Goal: Task Accomplishment & Management: Manage account settings

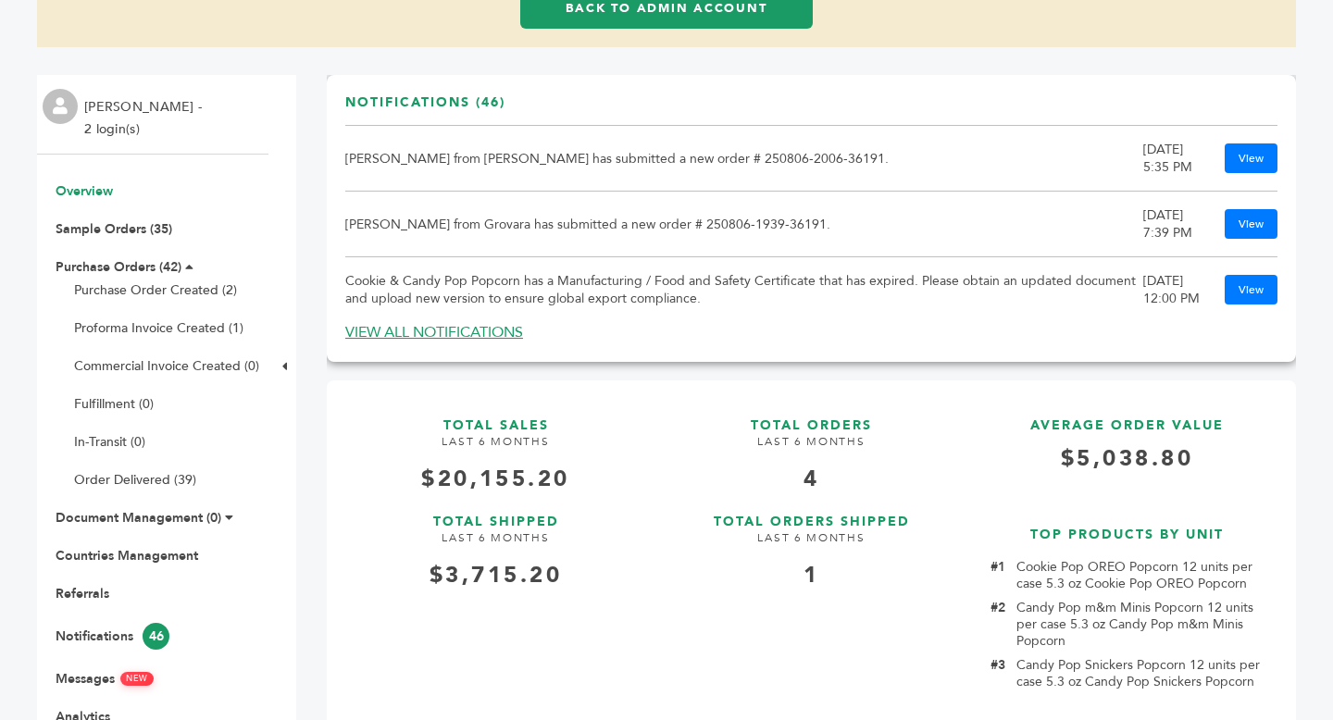
scroll to position [185, 0]
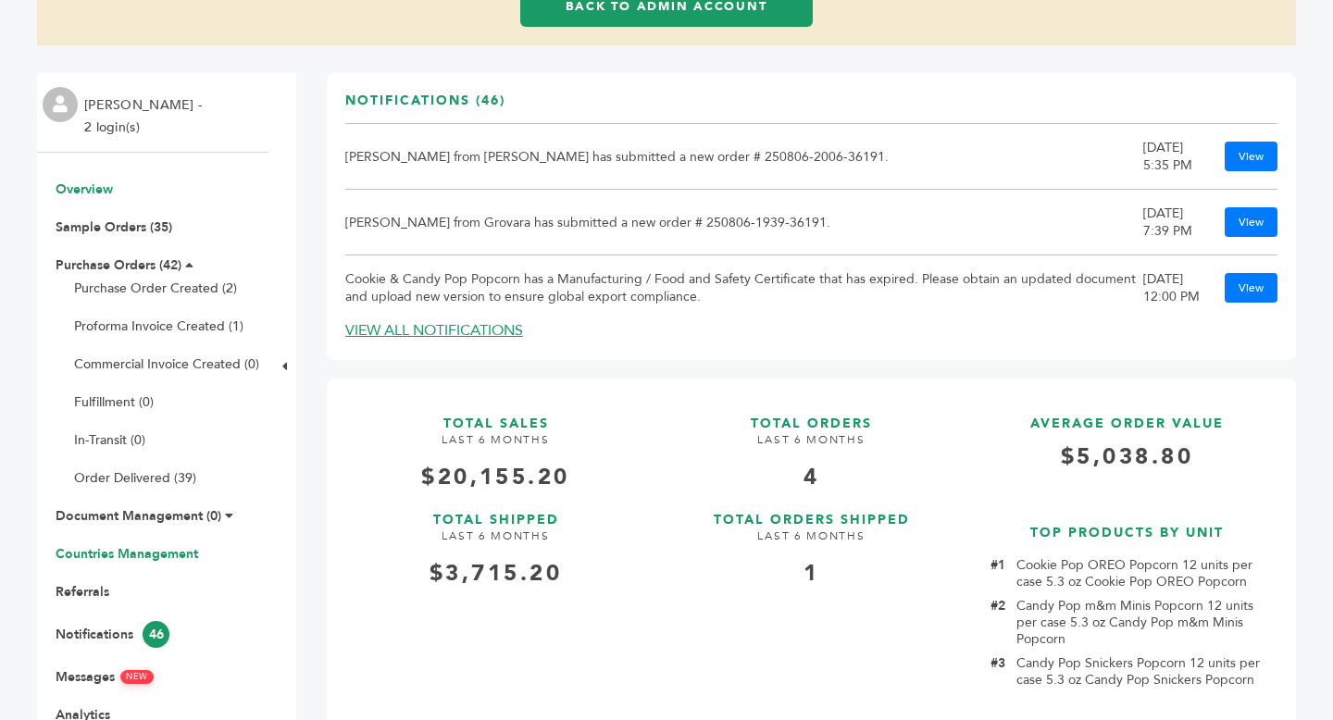
click at [146, 556] on link "Countries Management" at bounding box center [127, 554] width 143 height 18
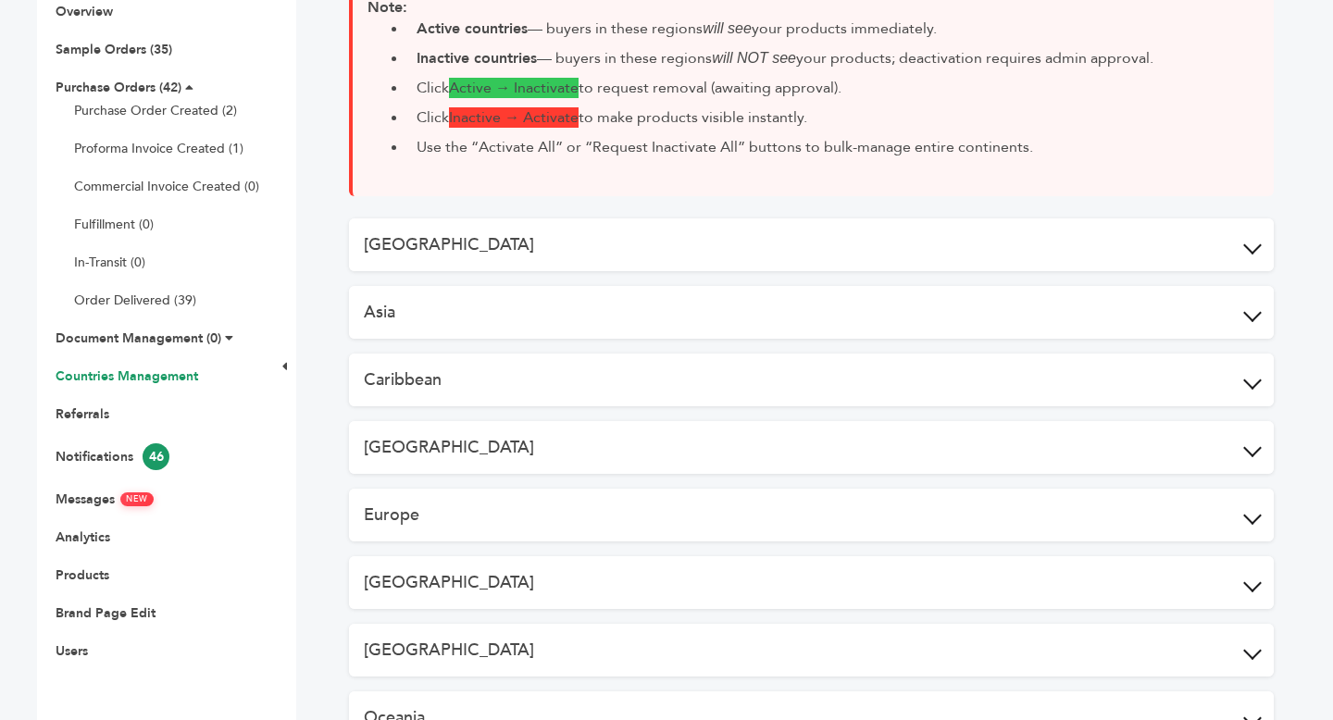
scroll to position [389, 0]
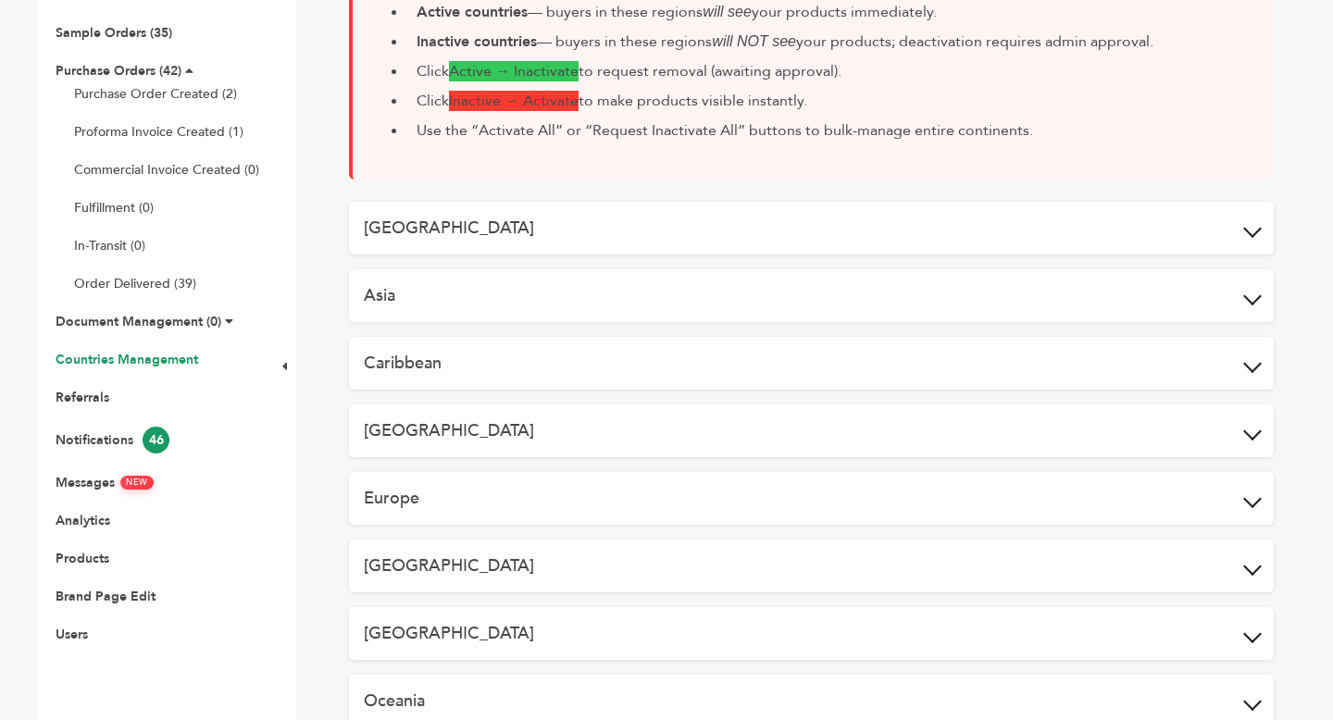
click at [788, 253] on button "Africa" at bounding box center [811, 228] width 925 height 53
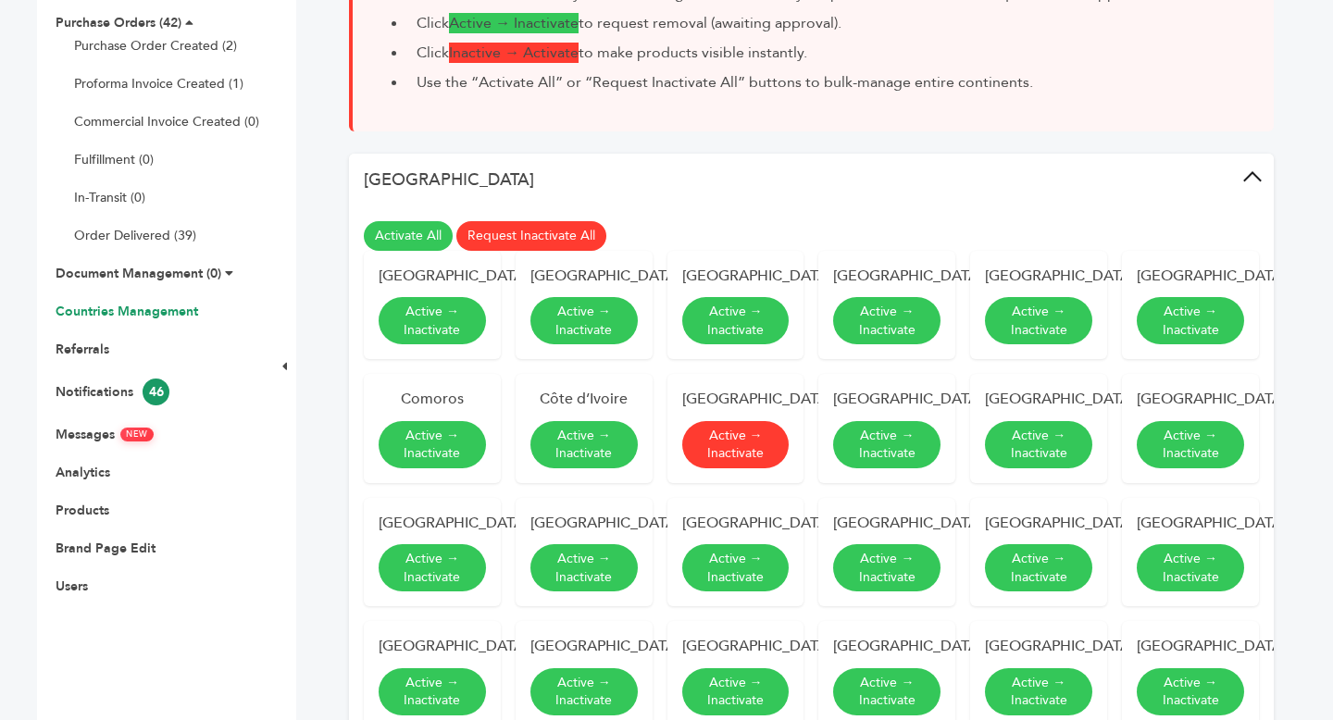
scroll to position [414, 0]
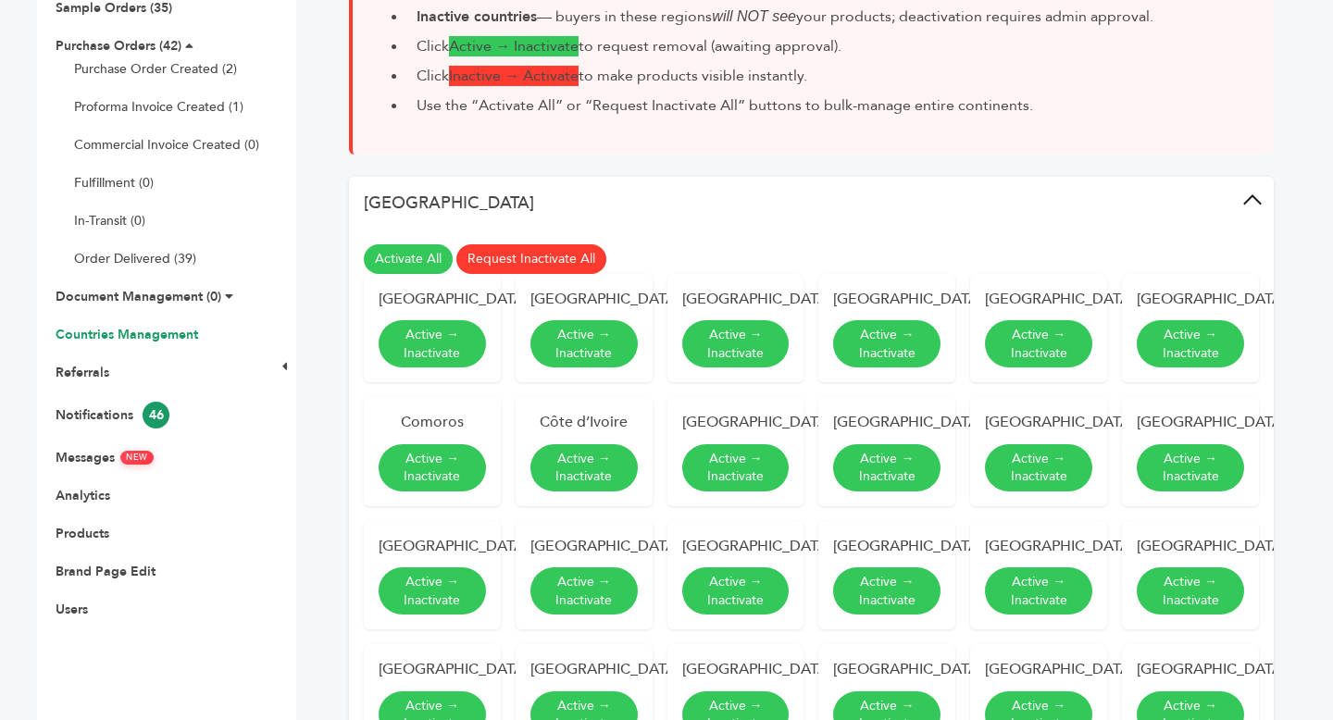
click at [1252, 201] on span at bounding box center [1252, 203] width 19 height 19
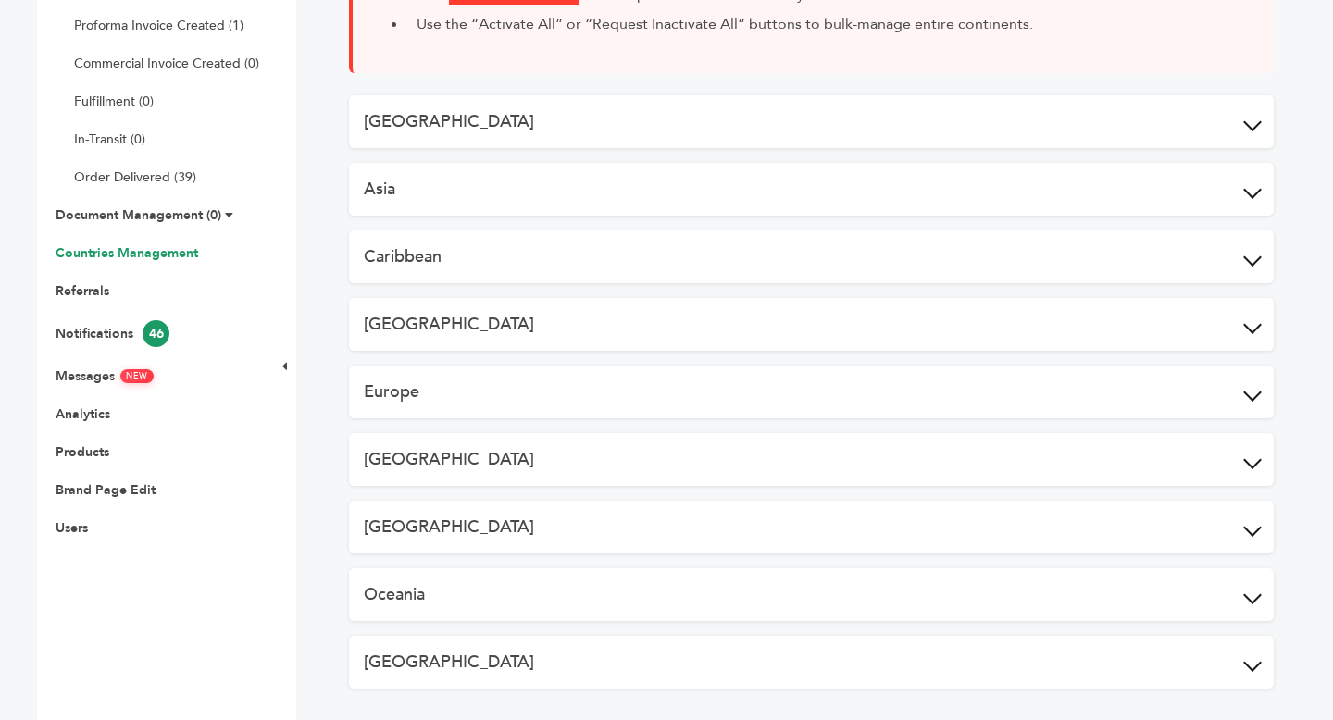
scroll to position [496, 0]
click at [1004, 205] on button "Asia" at bounding box center [811, 188] width 925 height 53
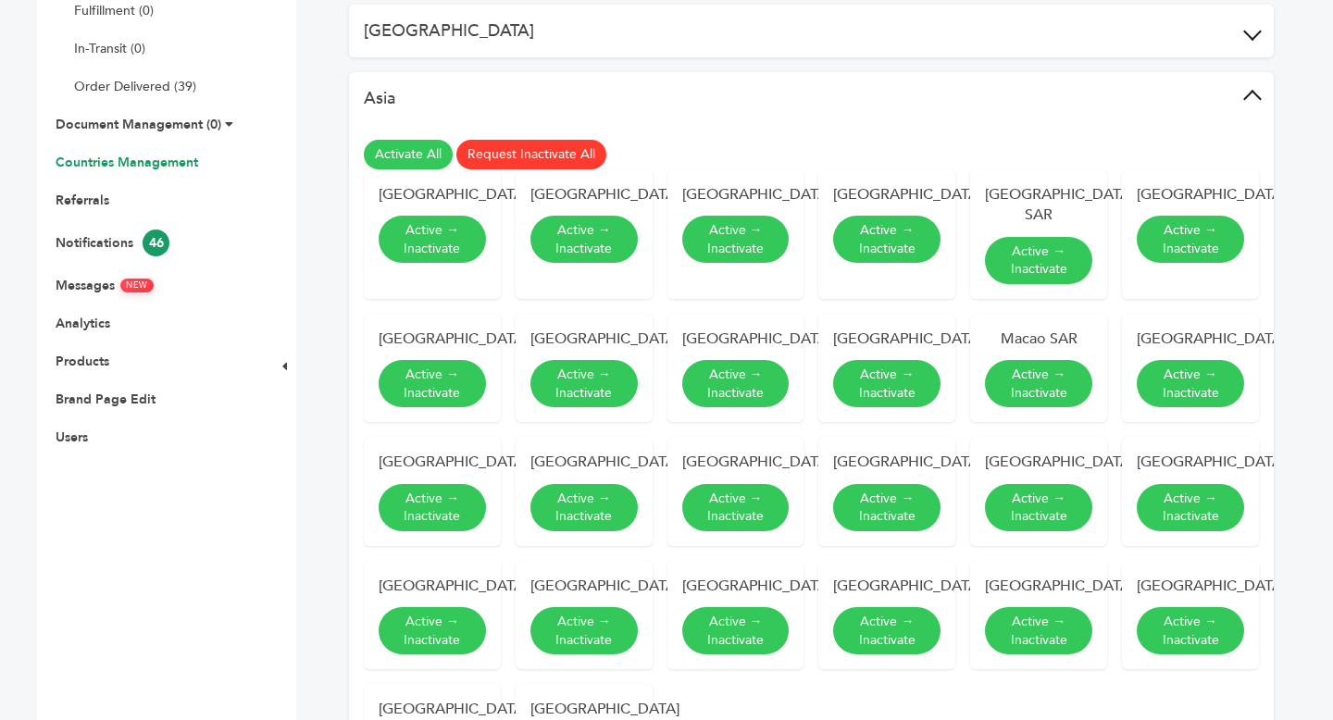
scroll to position [524, 0]
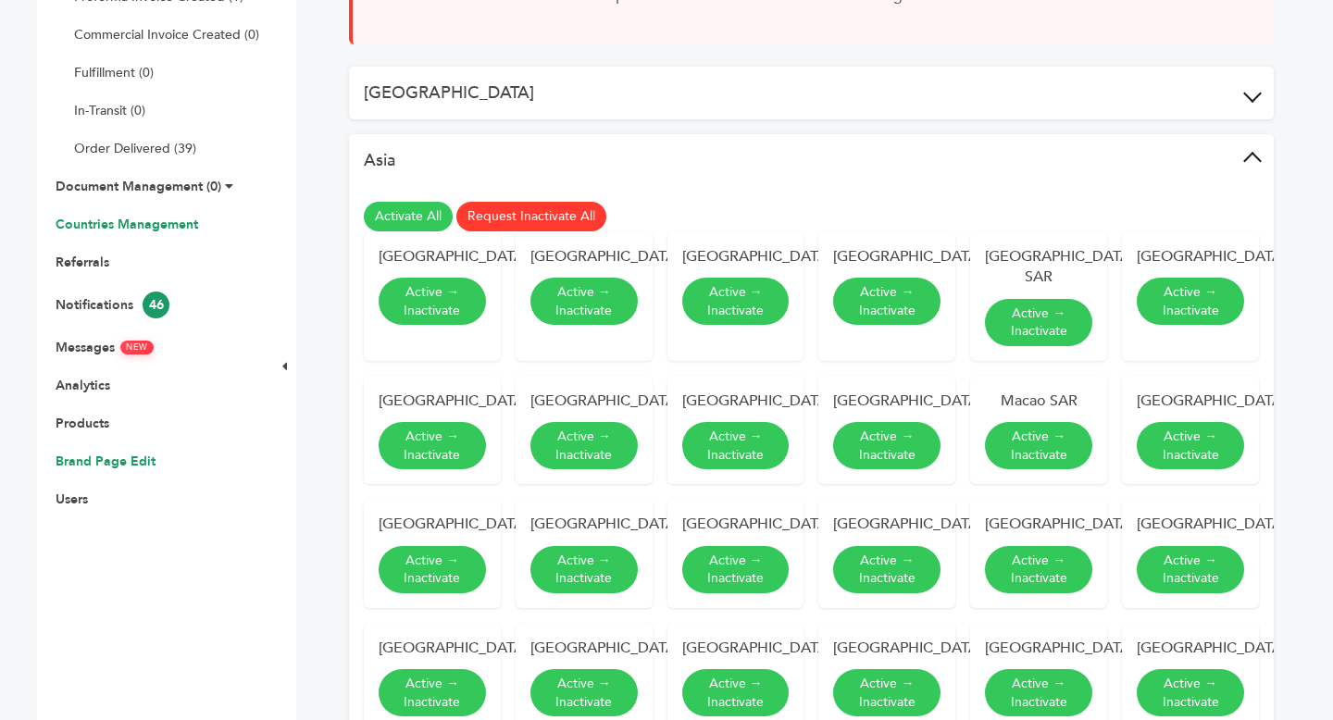
click at [141, 462] on link "Brand Page Edit" at bounding box center [106, 462] width 100 height 18
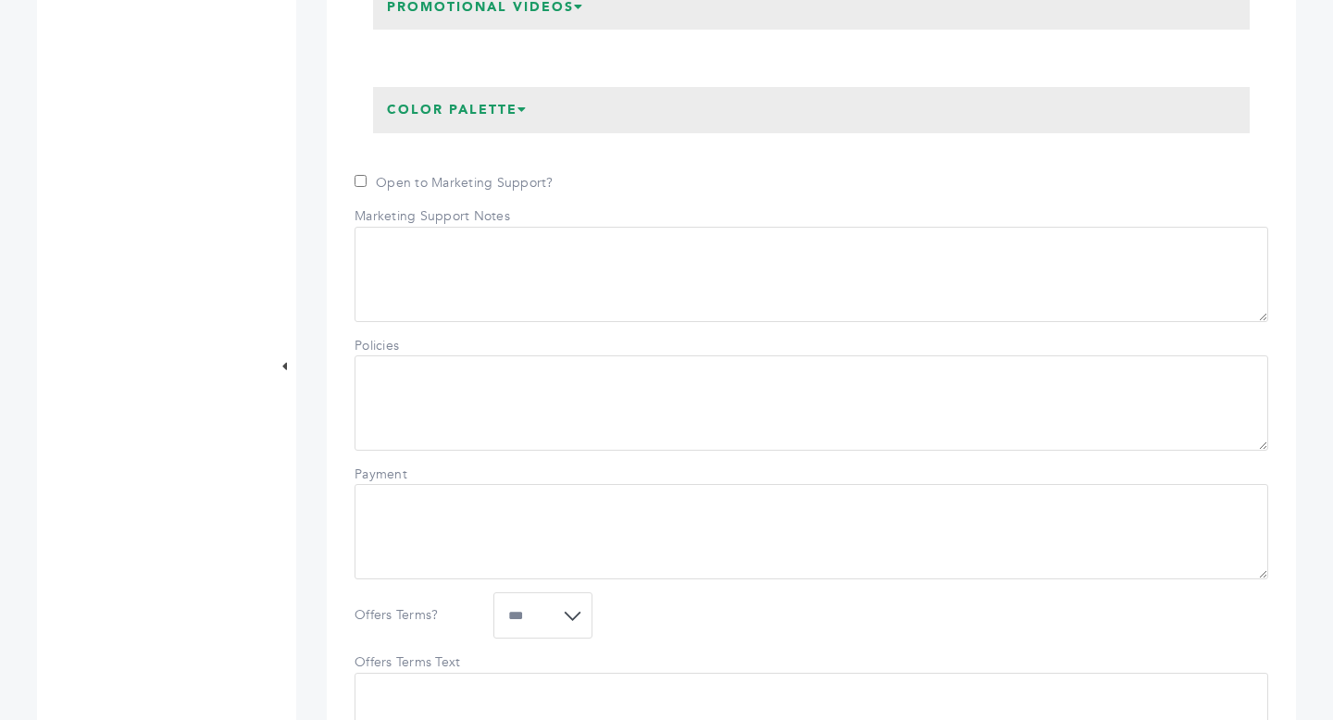
scroll to position [1824, 0]
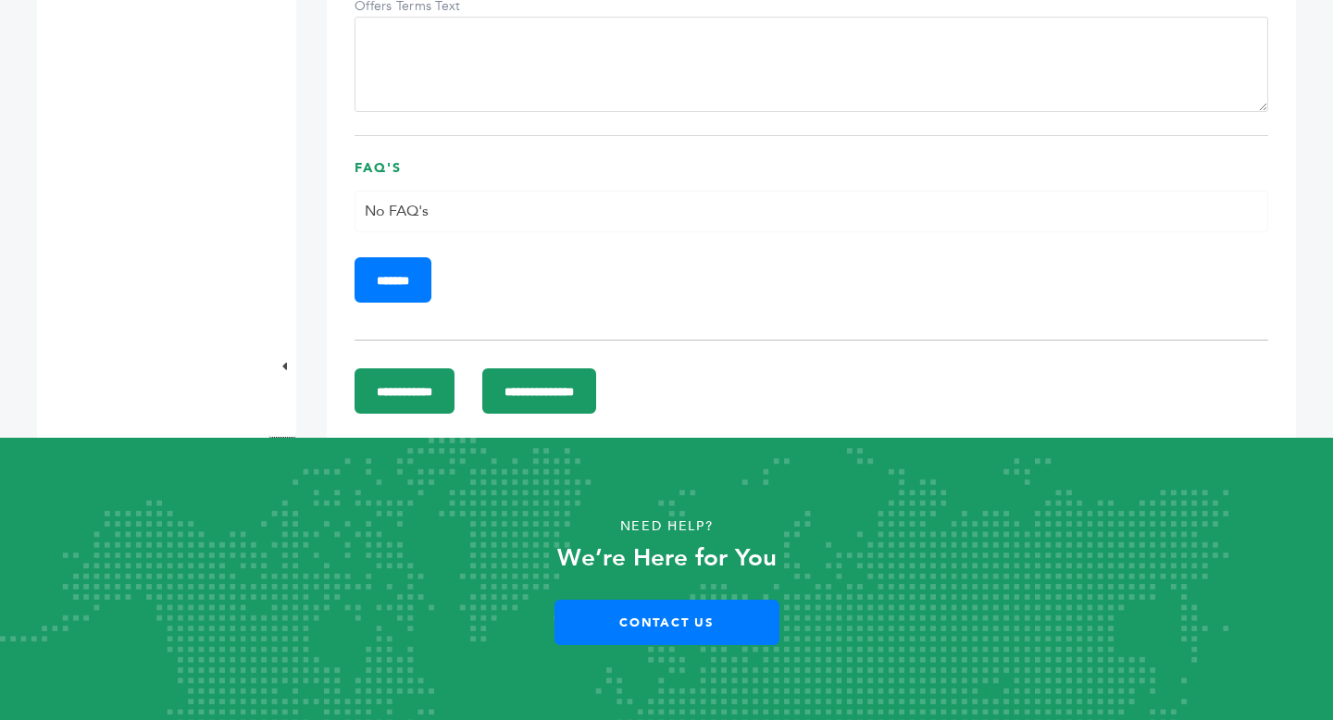
click at [596, 400] on input "**********" at bounding box center [539, 390] width 114 height 45
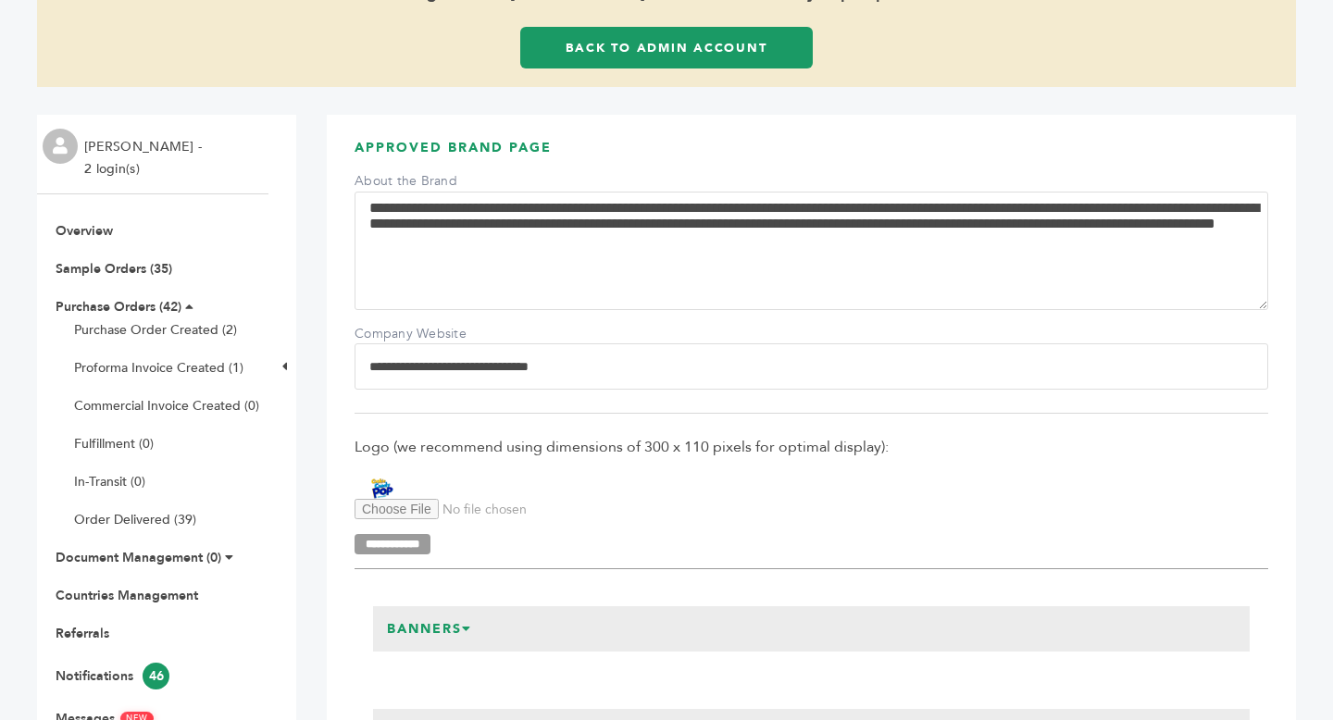
scroll to position [72, 0]
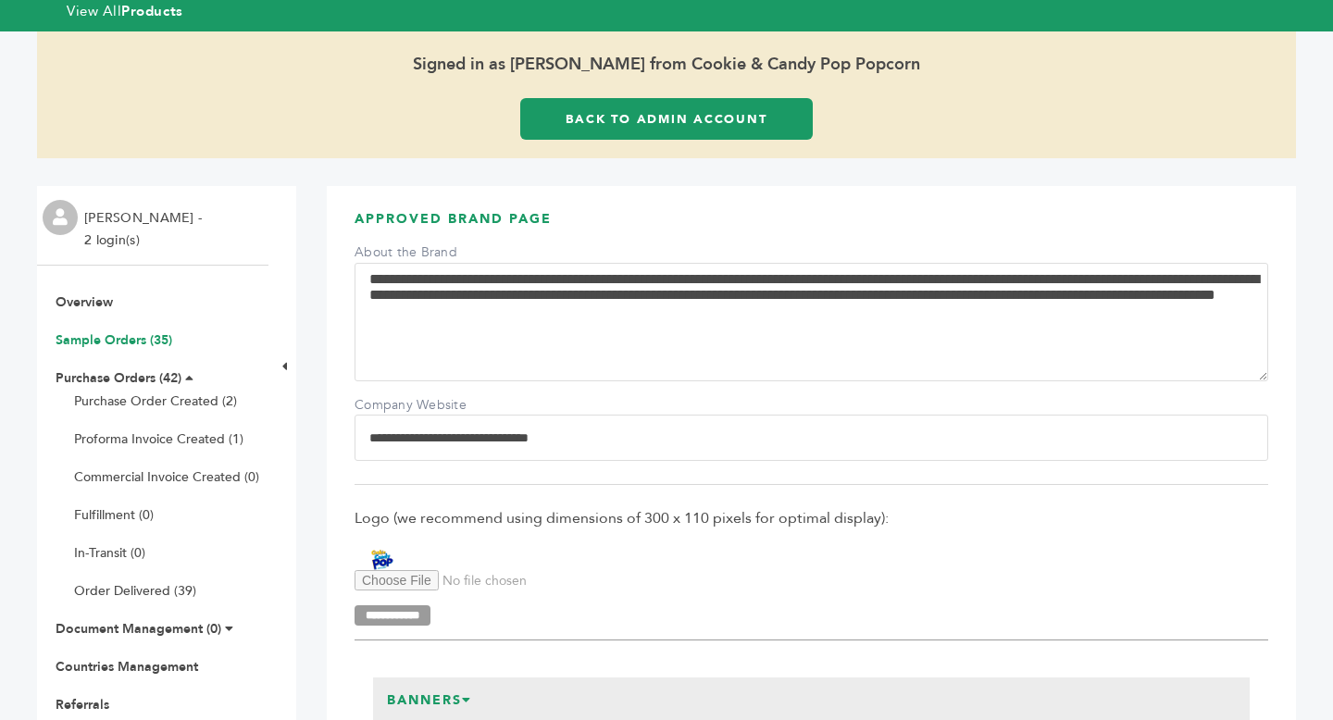
click at [150, 341] on link "Sample Orders (35)" at bounding box center [114, 340] width 117 height 18
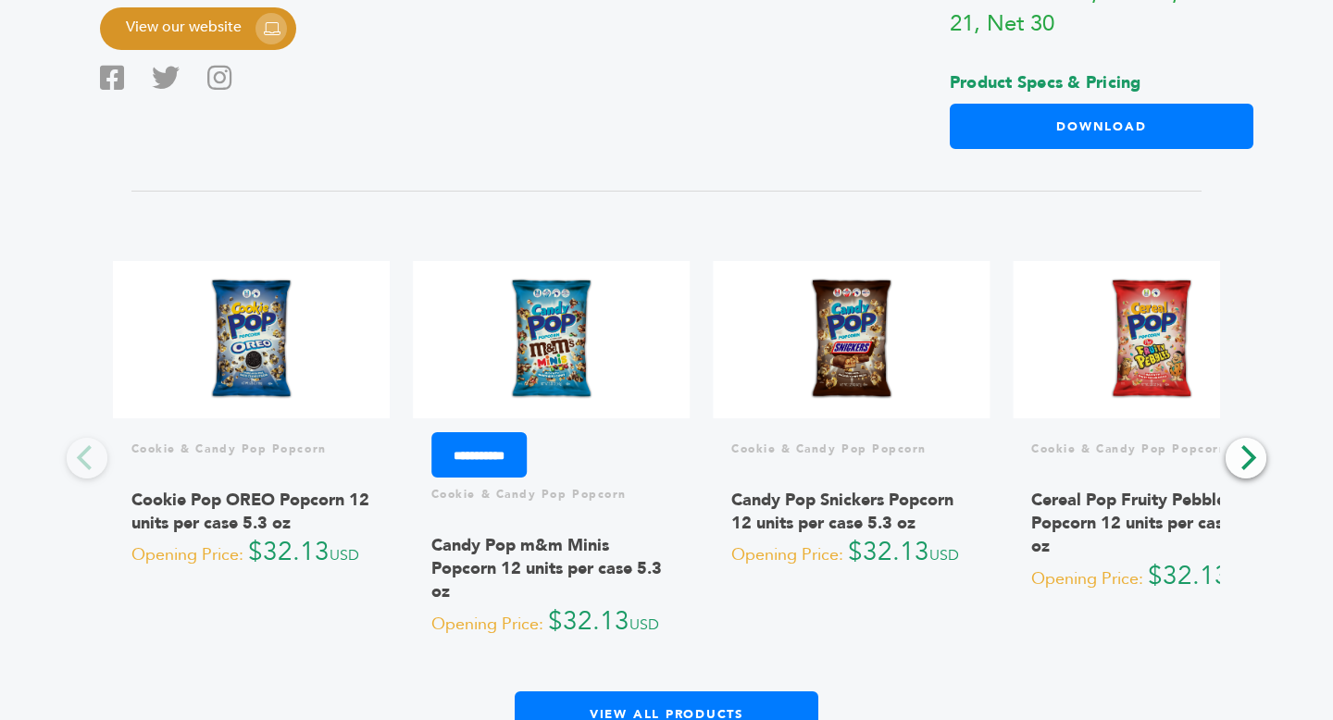
scroll to position [1185, 0]
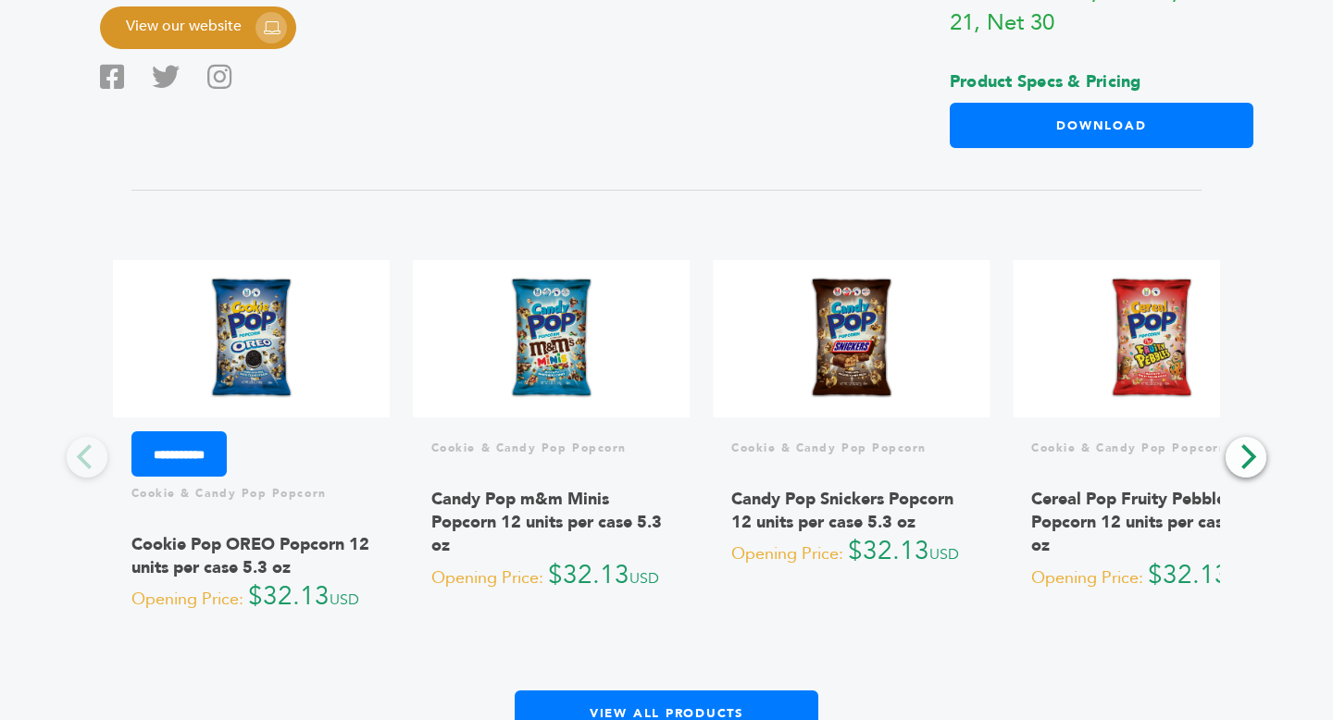
click at [240, 355] on img at bounding box center [251, 338] width 94 height 133
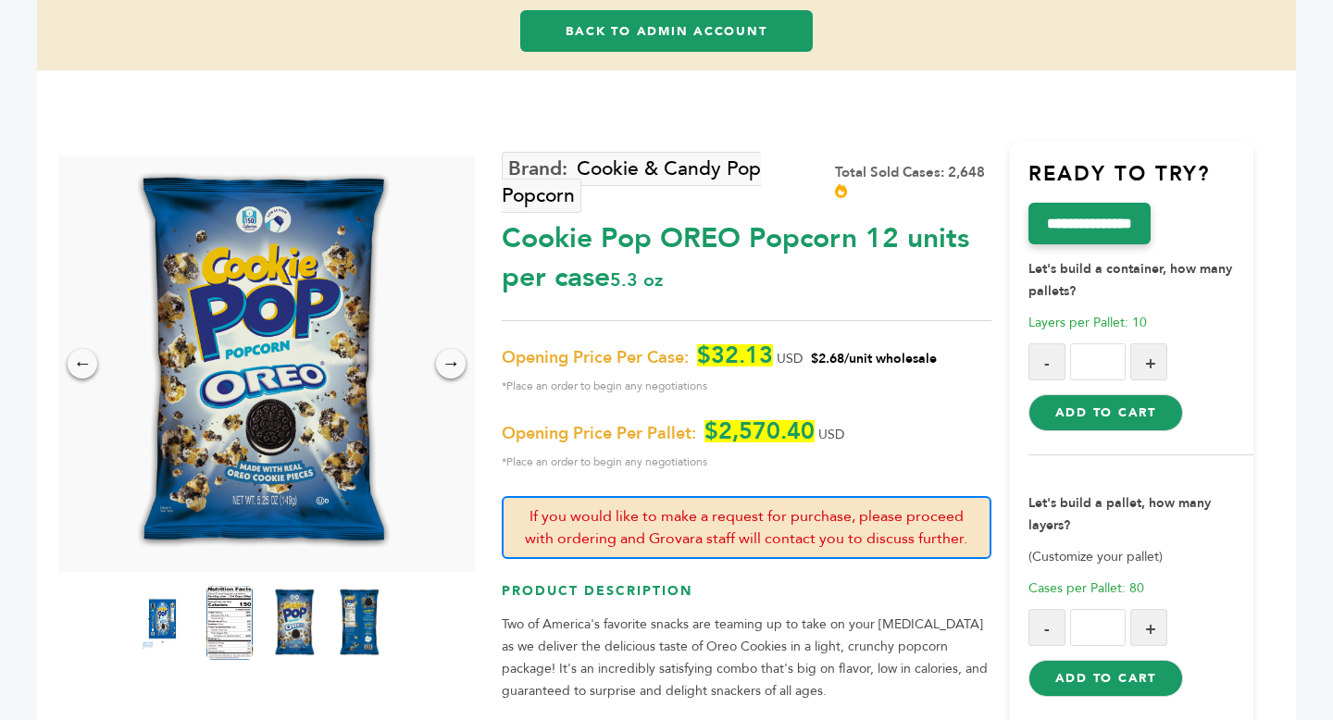
scroll to position [158, 0]
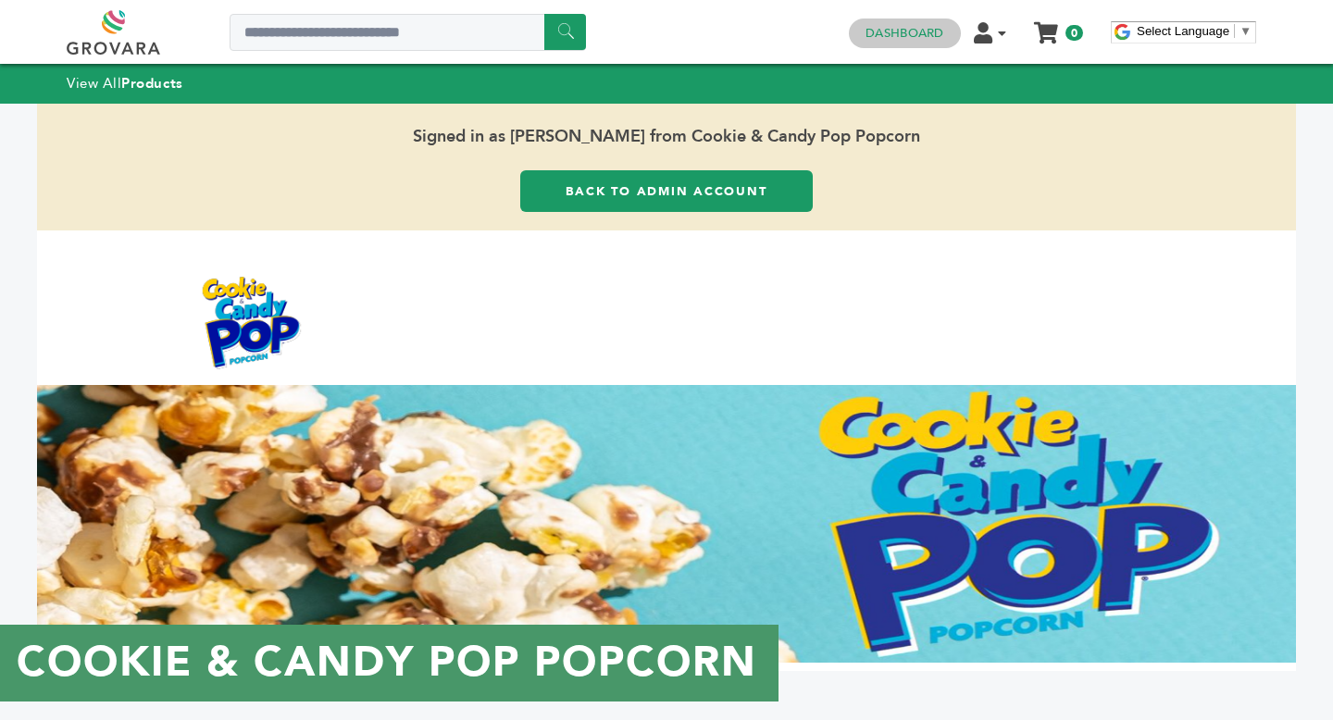
click at [930, 31] on link "Dashboard" at bounding box center [905, 33] width 78 height 17
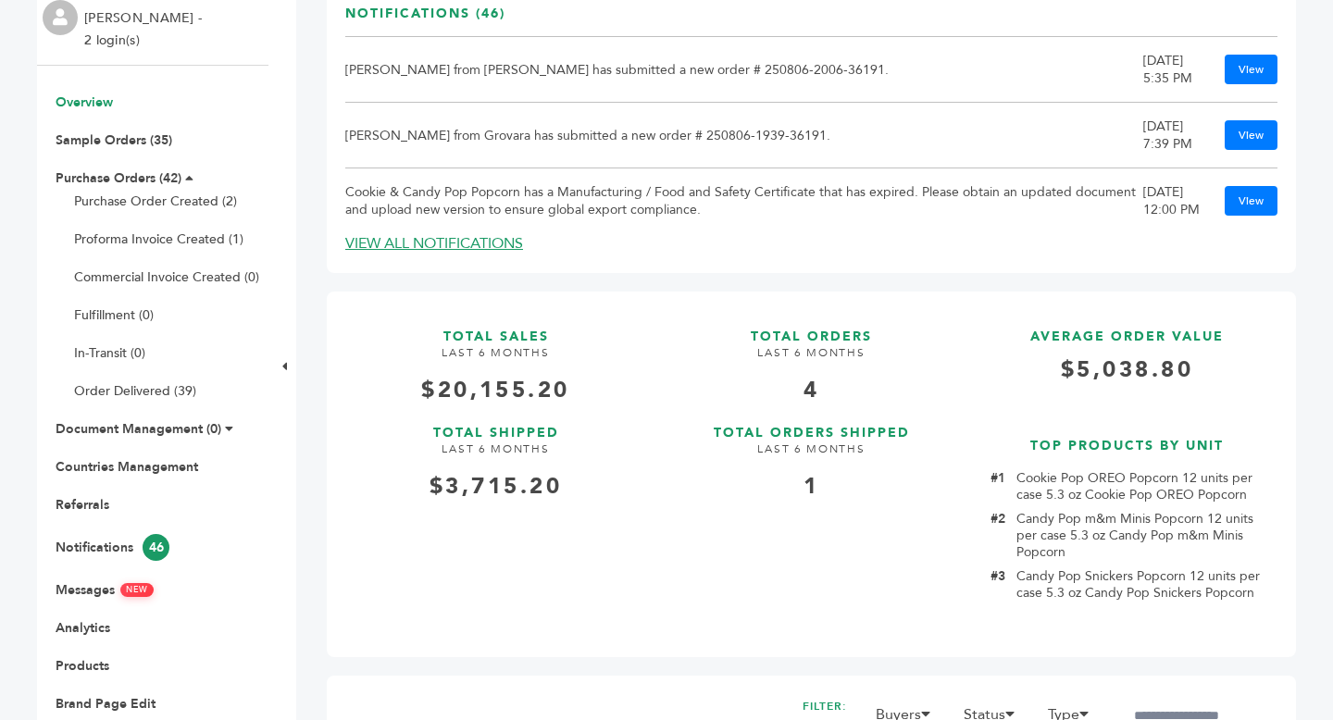
scroll to position [444, 0]
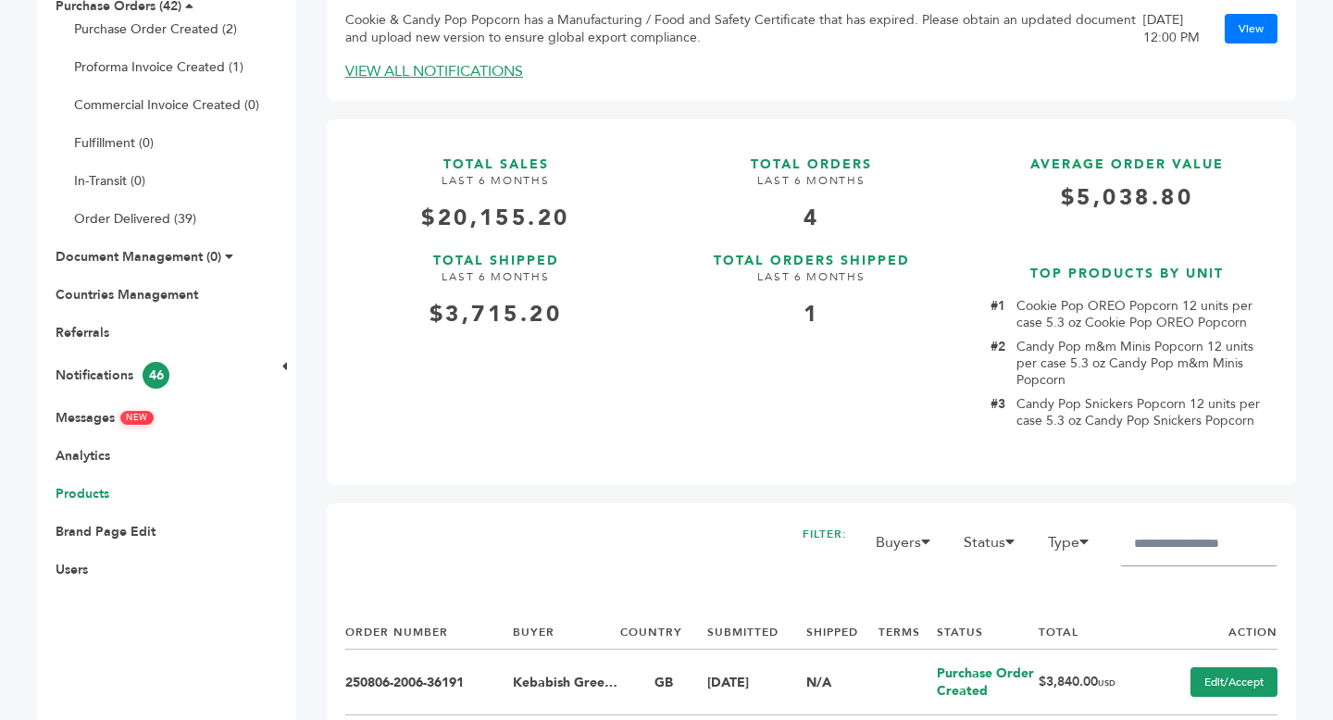
click at [89, 495] on link "Products" at bounding box center [83, 494] width 54 height 18
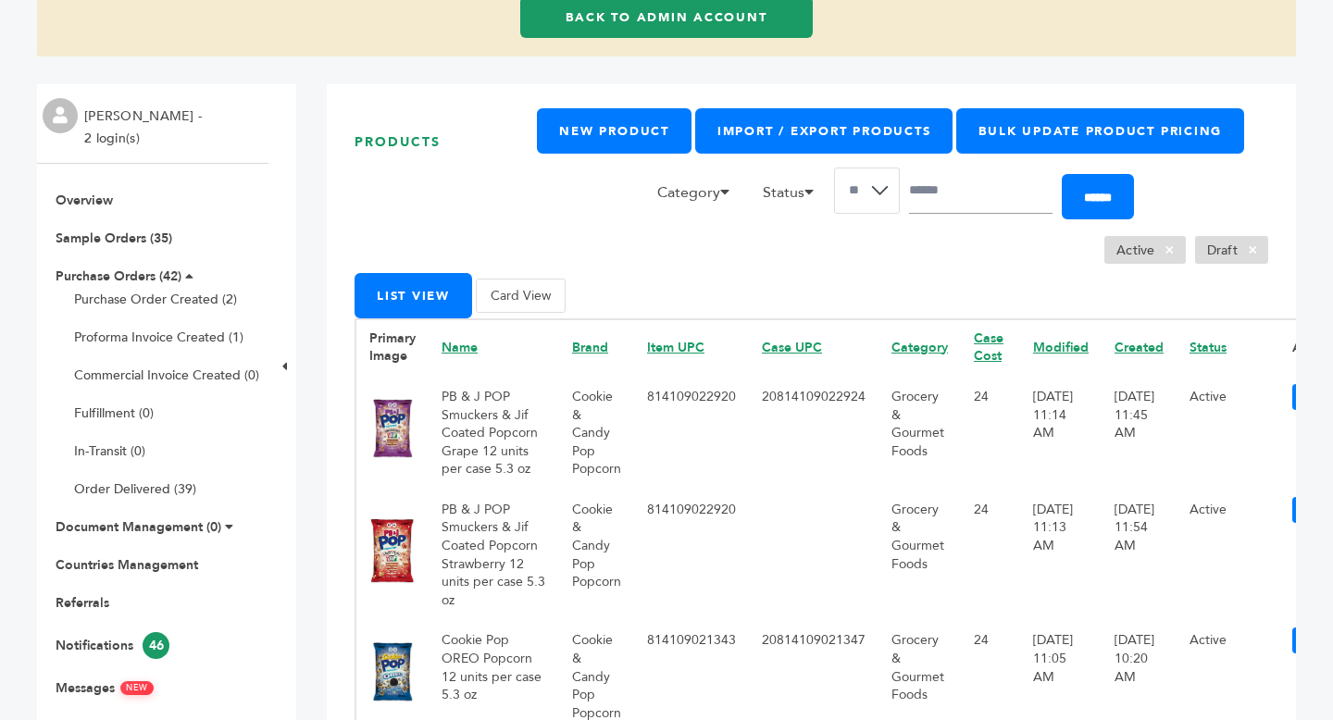
scroll to position [180, 0]
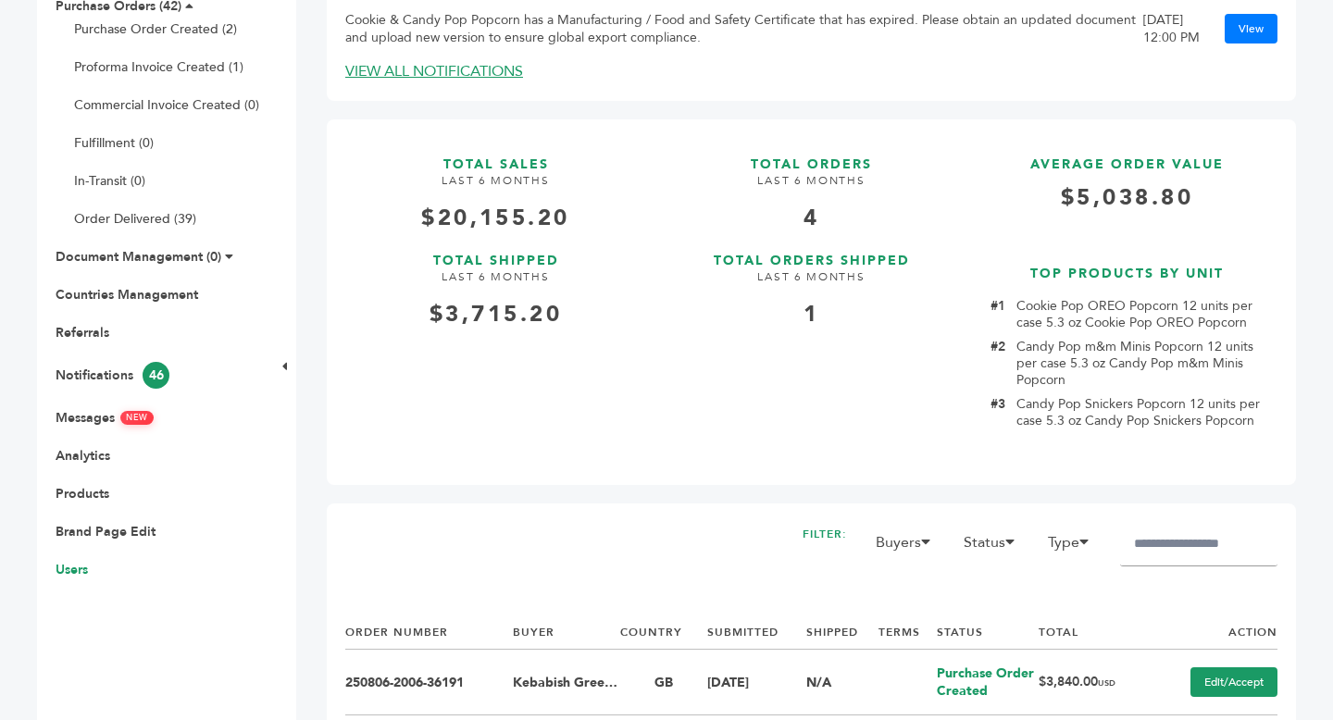
click at [70, 577] on link "Users" at bounding box center [72, 570] width 32 height 18
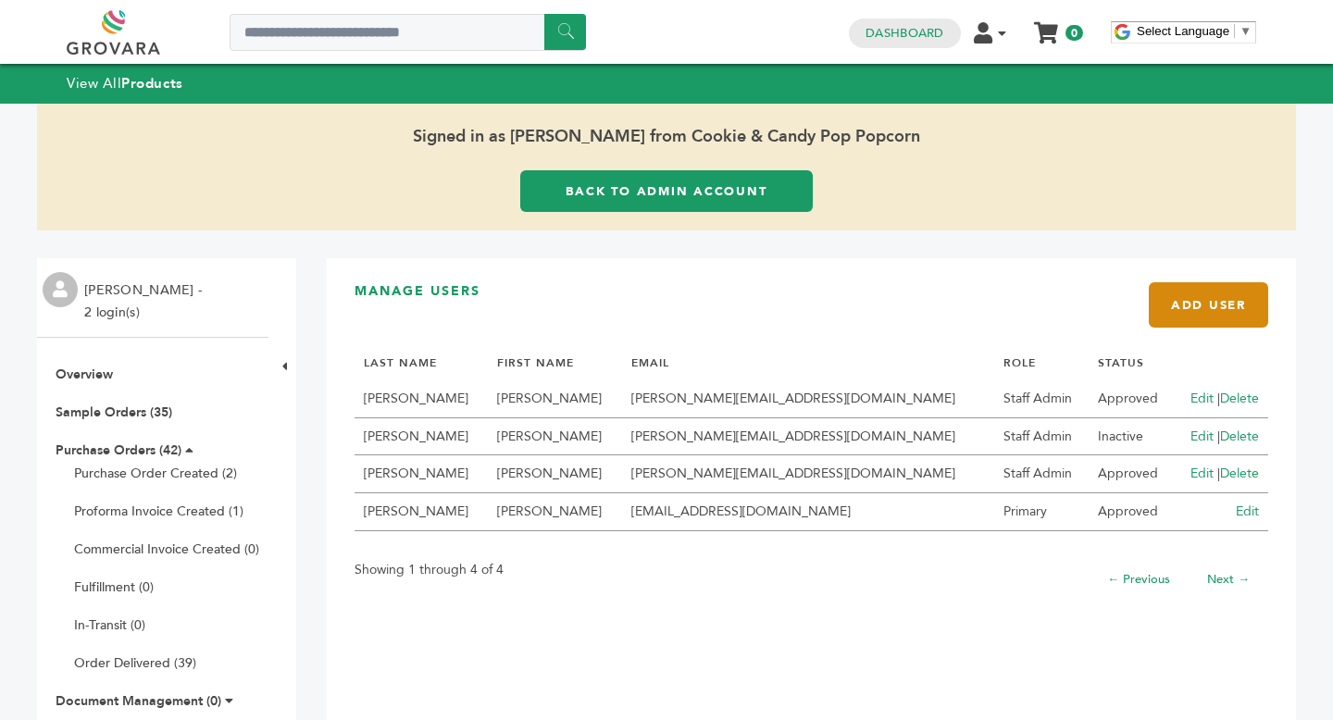
click at [1197, 306] on link "Add User" at bounding box center [1208, 304] width 119 height 45
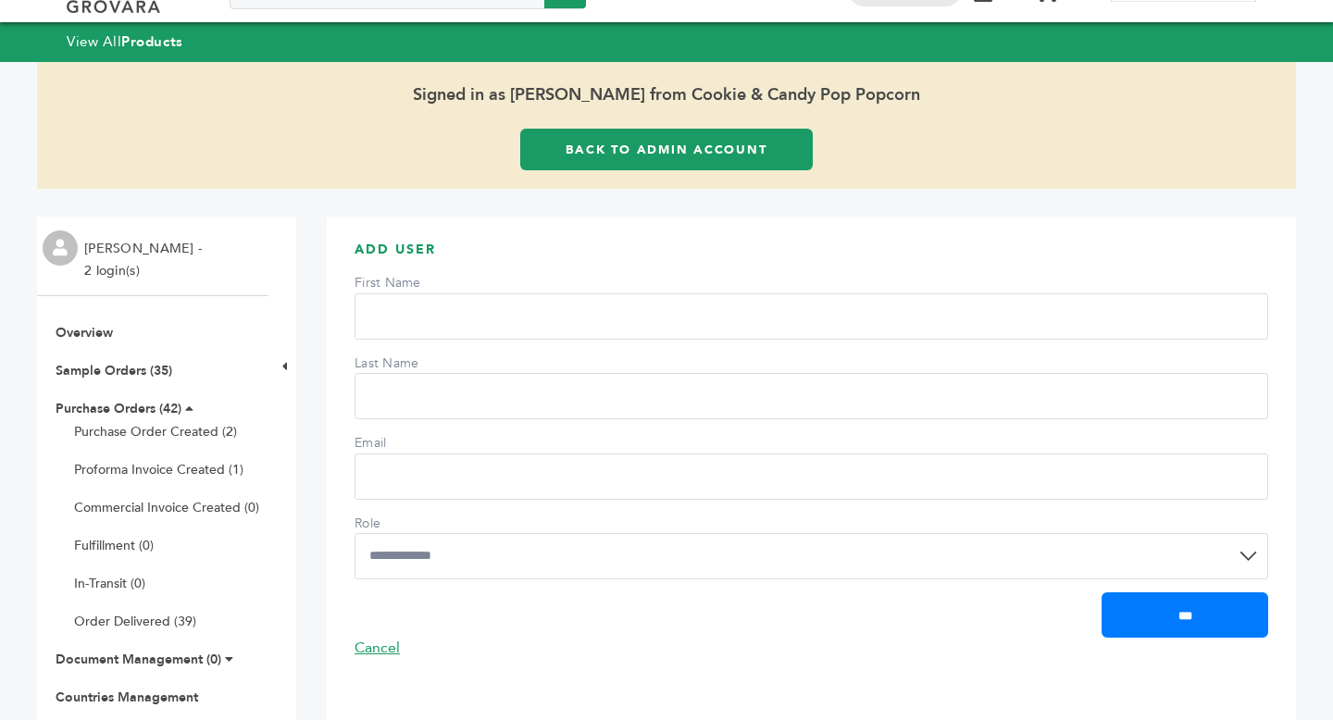
scroll to position [44, 0]
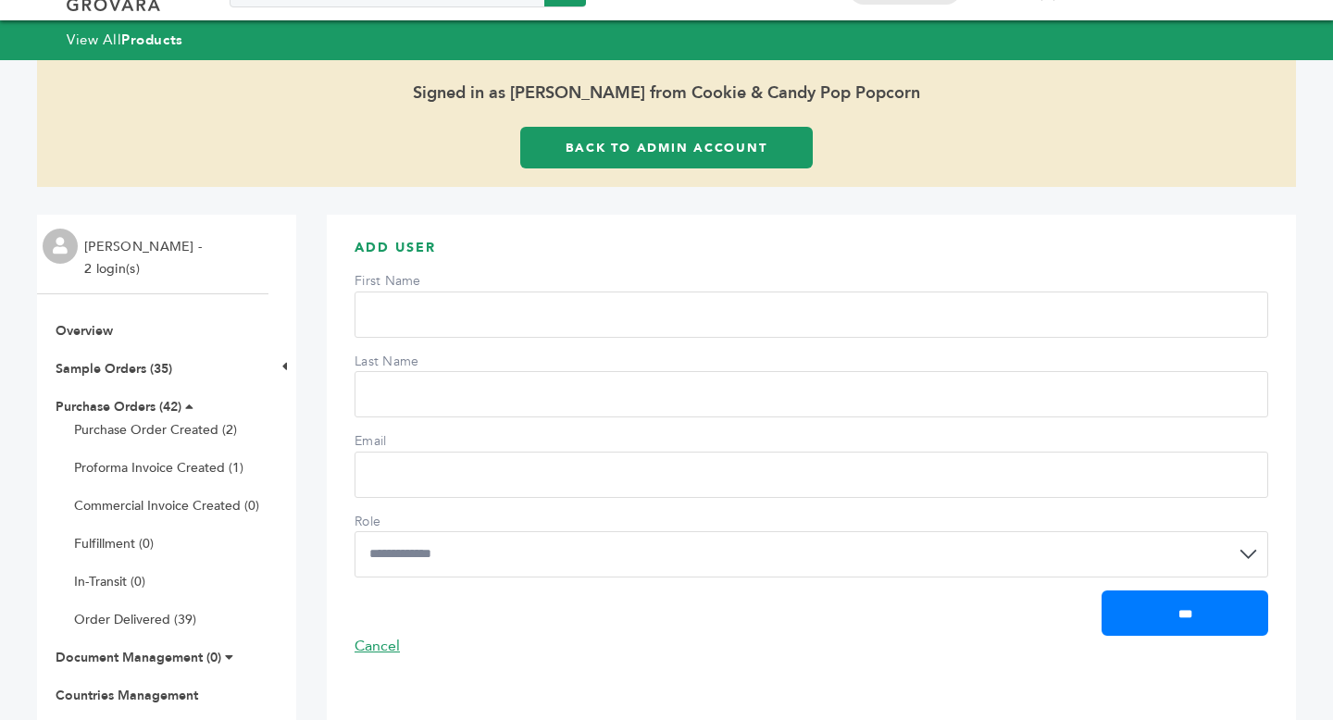
click at [502, 324] on input "First Name" at bounding box center [812, 315] width 914 height 46
type input "**"
click at [459, 393] on input "Last Name" at bounding box center [812, 394] width 914 height 46
click at [385, 470] on input "Email" at bounding box center [812, 475] width 914 height 46
type input "**********"
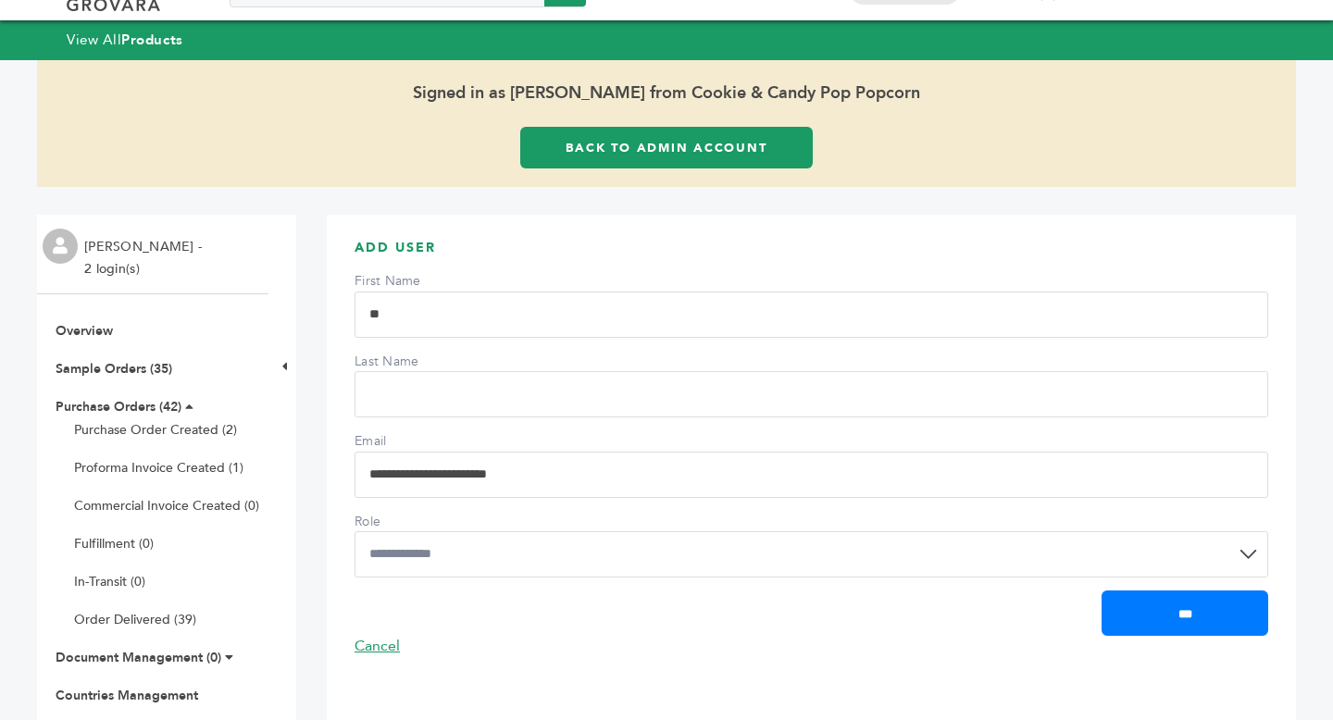
click at [423, 385] on input "Last Name" at bounding box center [812, 394] width 914 height 46
type input "********"
click at [715, 556] on select "**********" at bounding box center [812, 554] width 914 height 46
select select "**"
click at [1192, 598] on input "***" at bounding box center [1185, 613] width 167 height 45
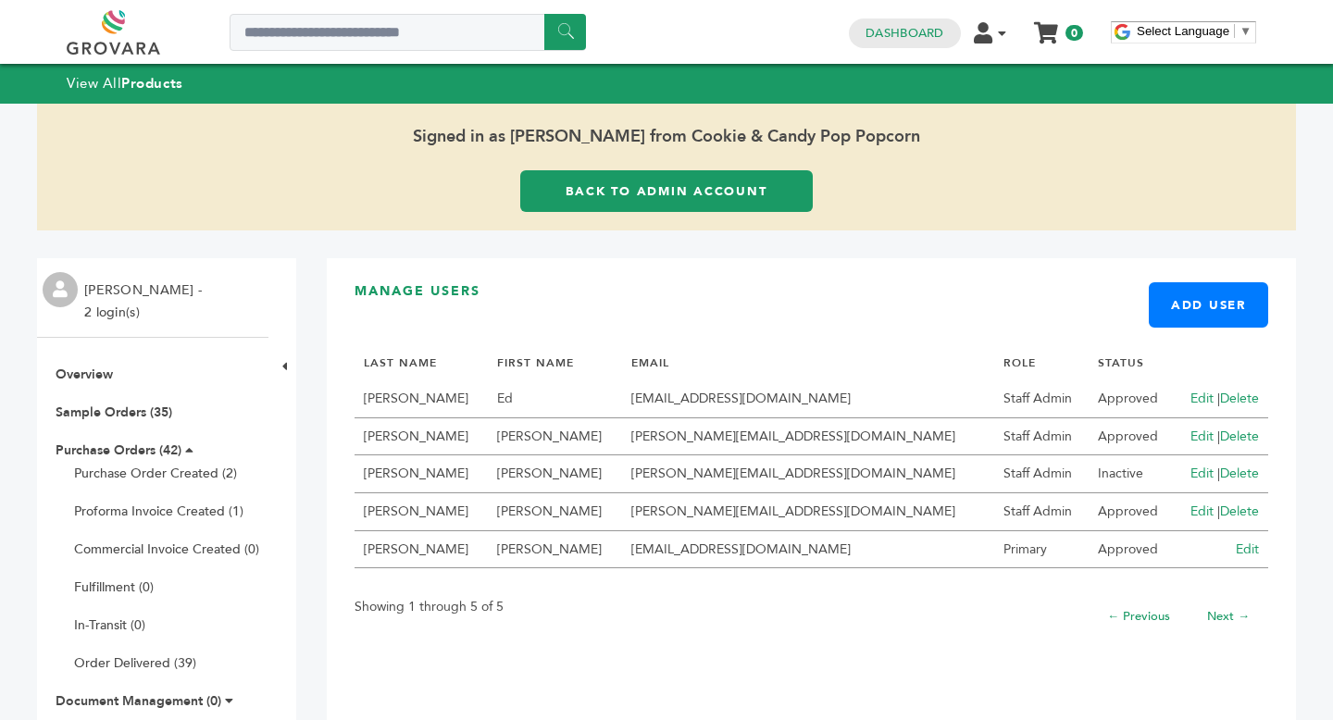
click at [1240, 476] on link "Delete" at bounding box center [1239, 474] width 39 height 18
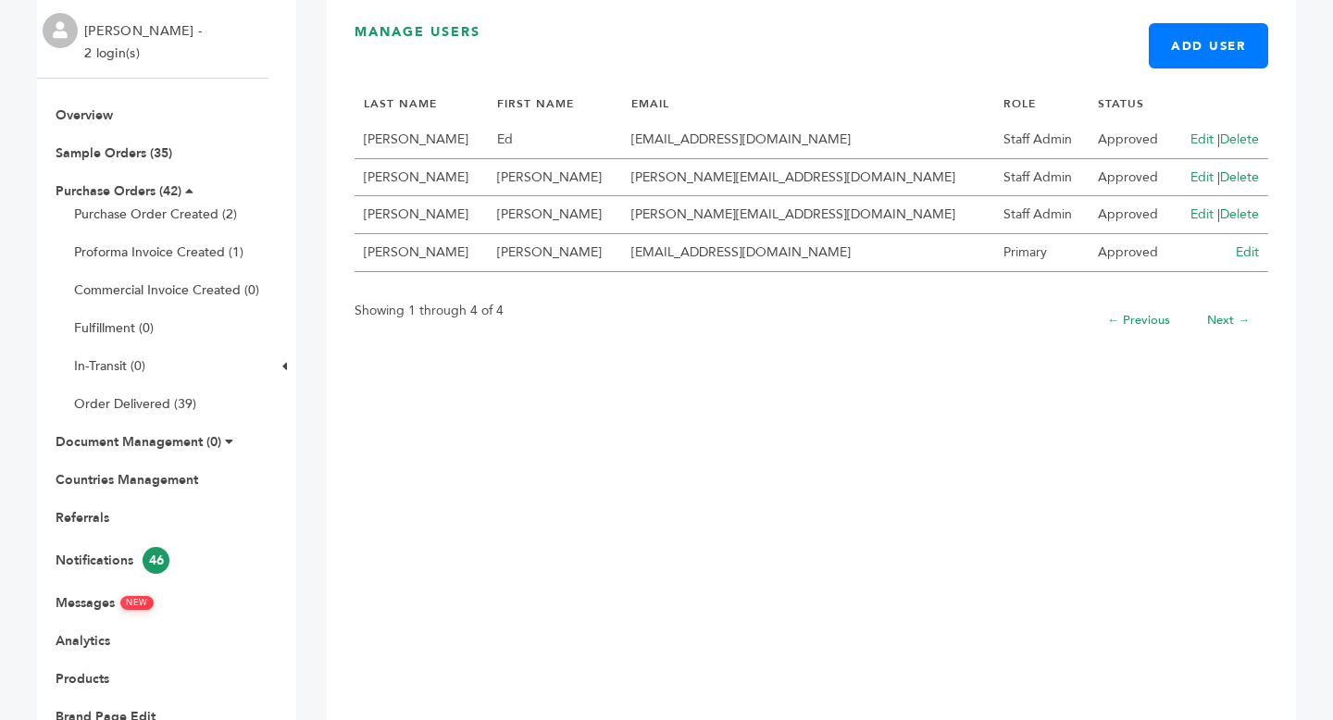
scroll to position [276, 0]
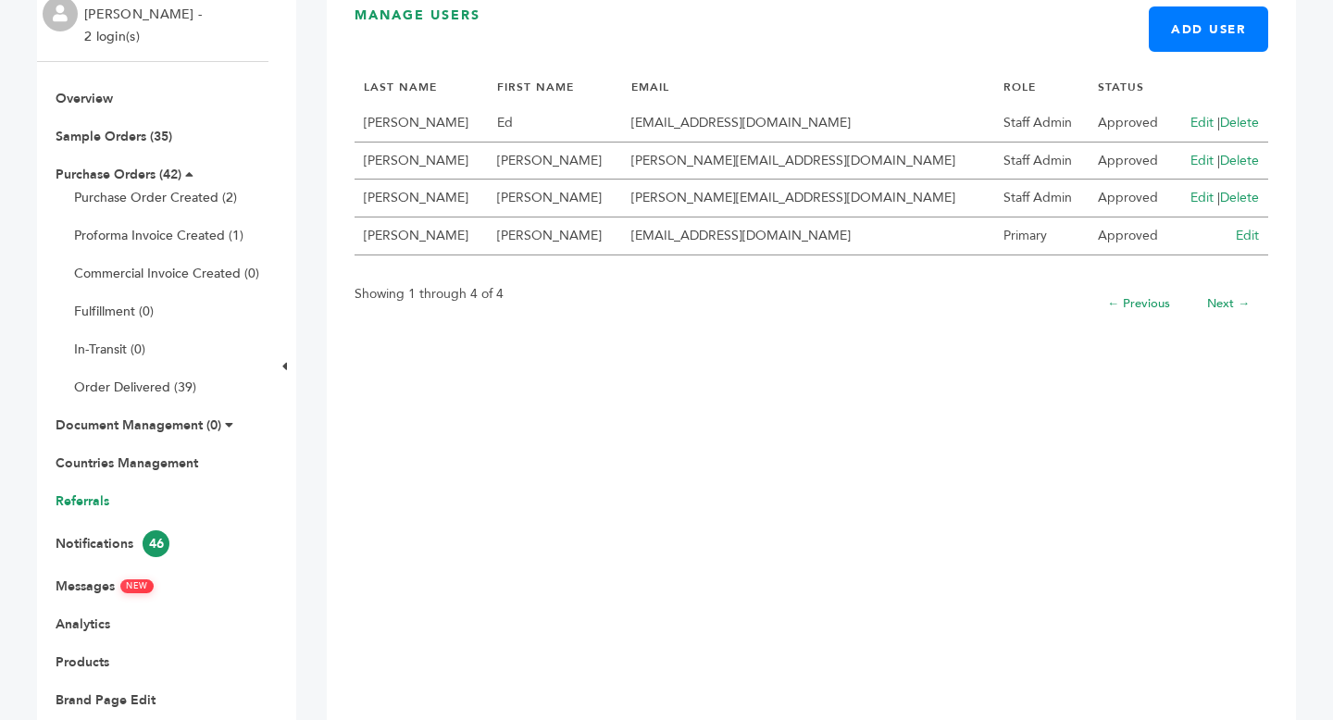
click at [77, 504] on link "Referrals" at bounding box center [83, 501] width 54 height 18
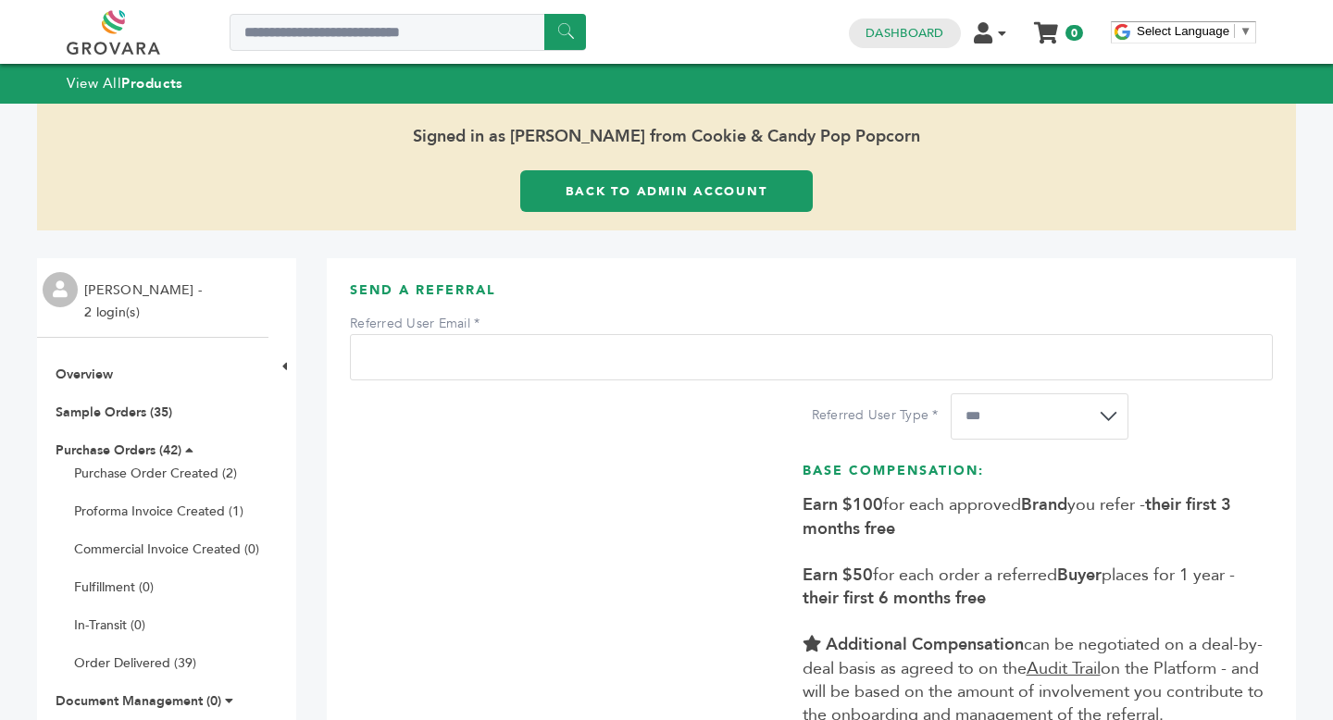
click at [1127, 414] on select "**********" at bounding box center [1040, 416] width 178 height 46
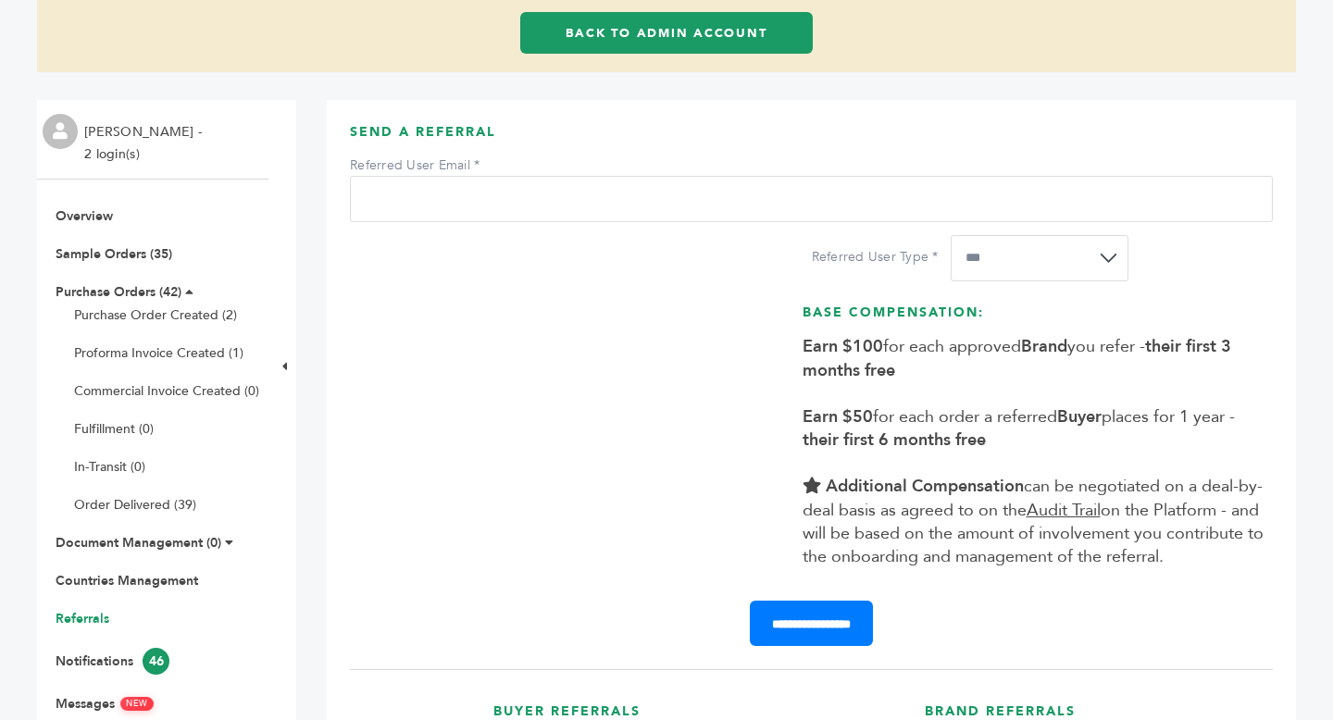
scroll to position [236, 0]
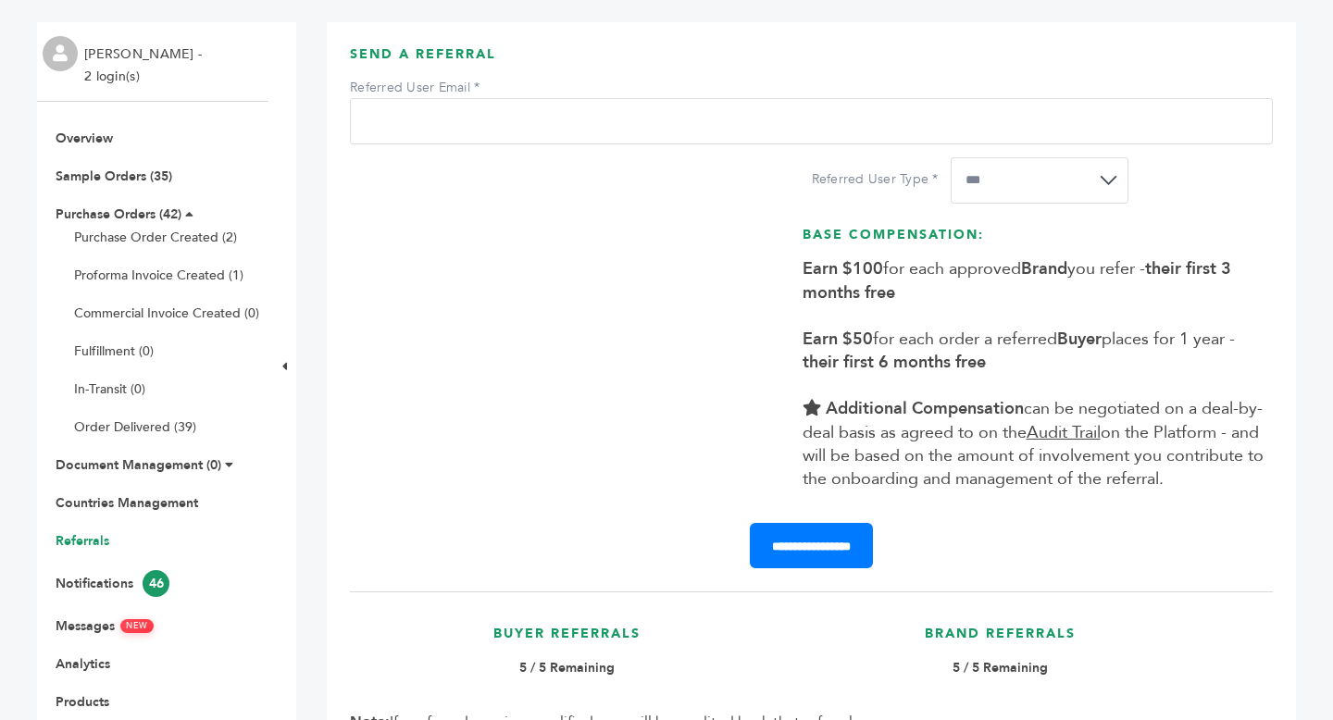
click at [540, 118] on input "Referred User Email" at bounding box center [811, 121] width 923 height 46
type input "**********"
click at [1090, 206] on div "**********" at bounding box center [1043, 186] width 462 height 59
click at [1102, 178] on select "**********" at bounding box center [1040, 180] width 178 height 46
select select "*"
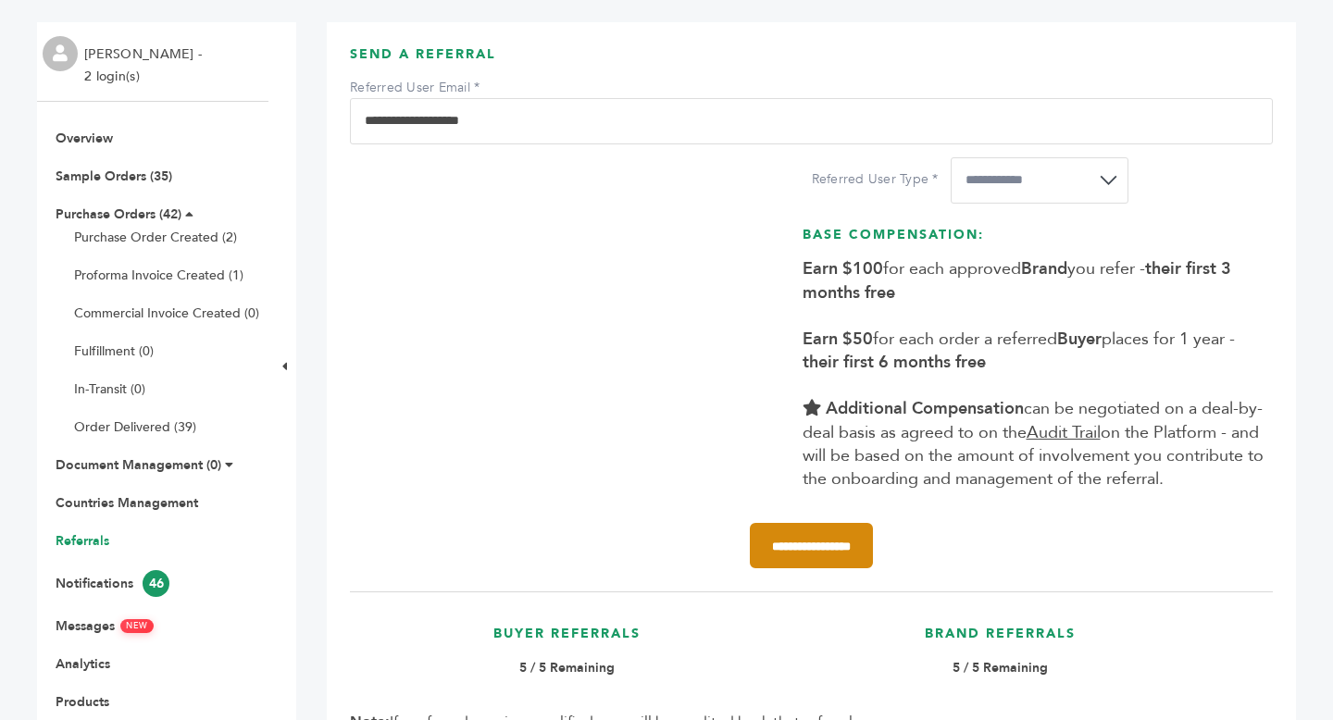
click at [823, 568] on input "**********" at bounding box center [811, 545] width 123 height 45
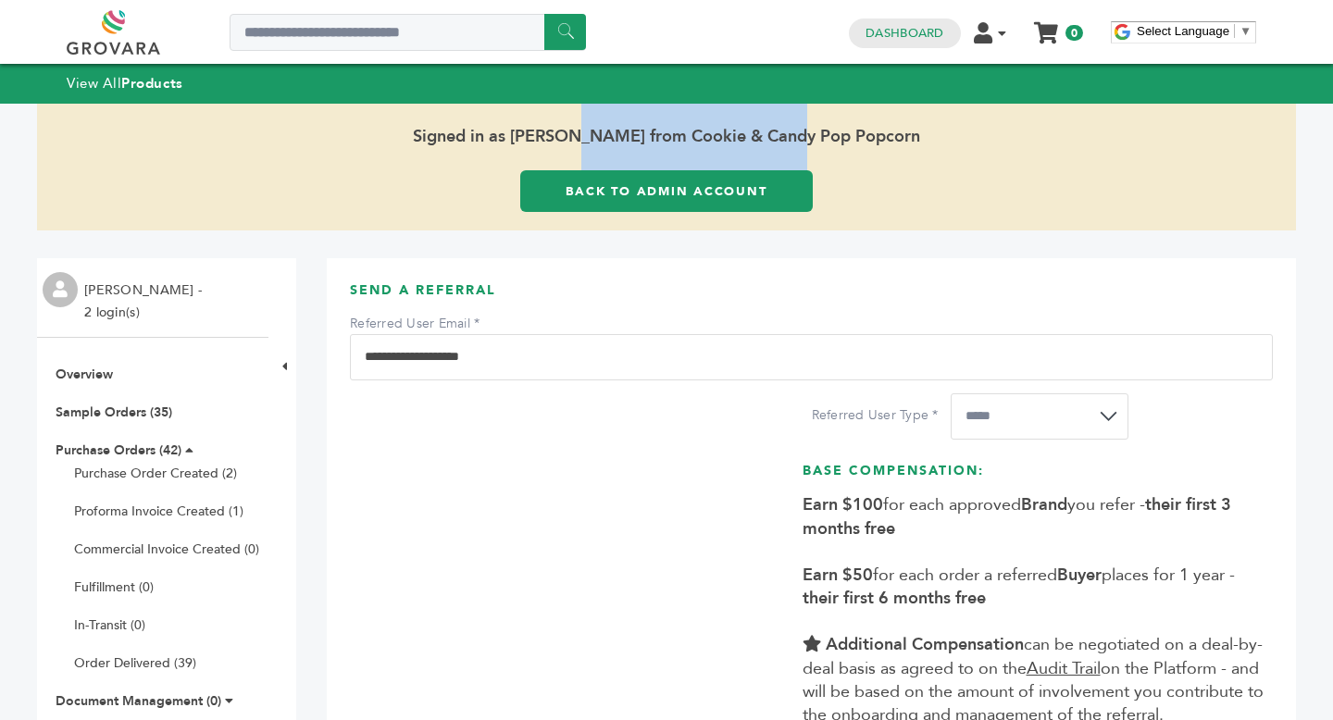
drag, startPoint x: 512, startPoint y: 132, endPoint x: 720, endPoint y: 132, distance: 208.3
click at [720, 132] on span "Signed in as [PERSON_NAME] from Cookie & Candy Pop Popcorn" at bounding box center [666, 137] width 1259 height 67
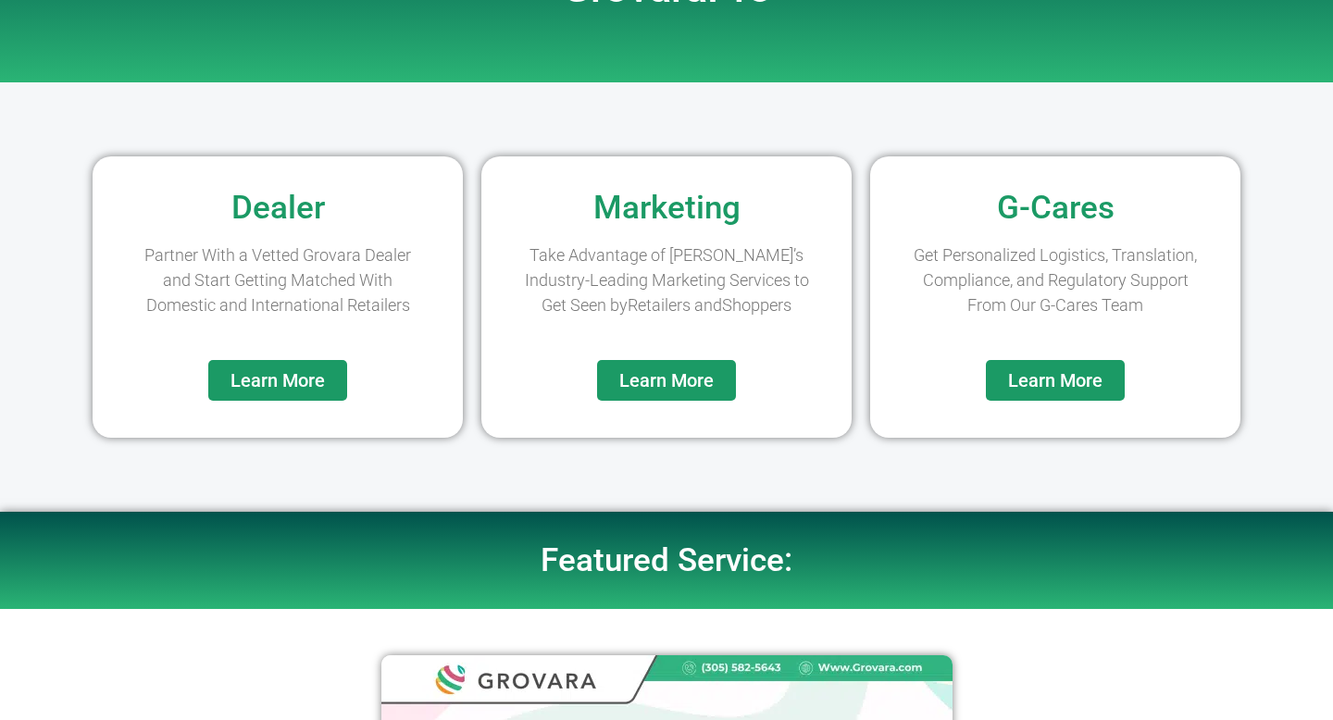
scroll to position [185, 0]
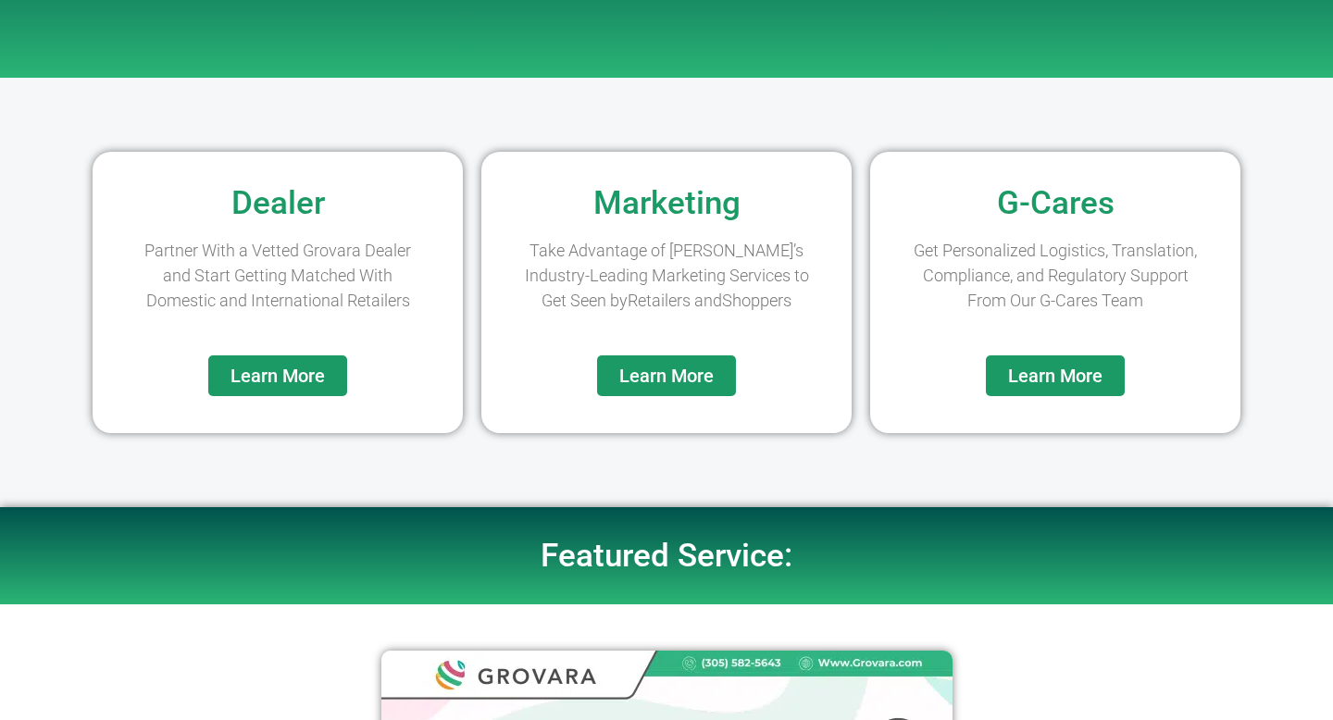
click at [301, 384] on span "Learn More" at bounding box center [277, 376] width 94 height 19
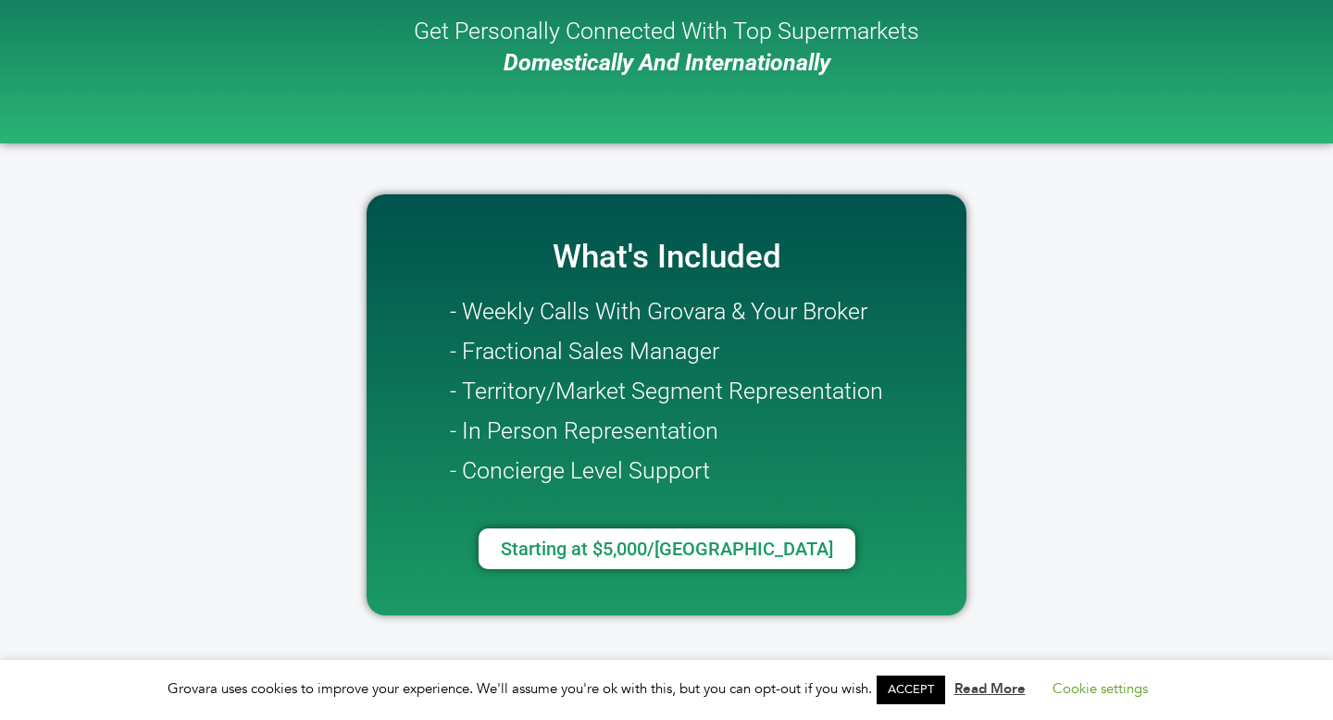
scroll to position [205, 0]
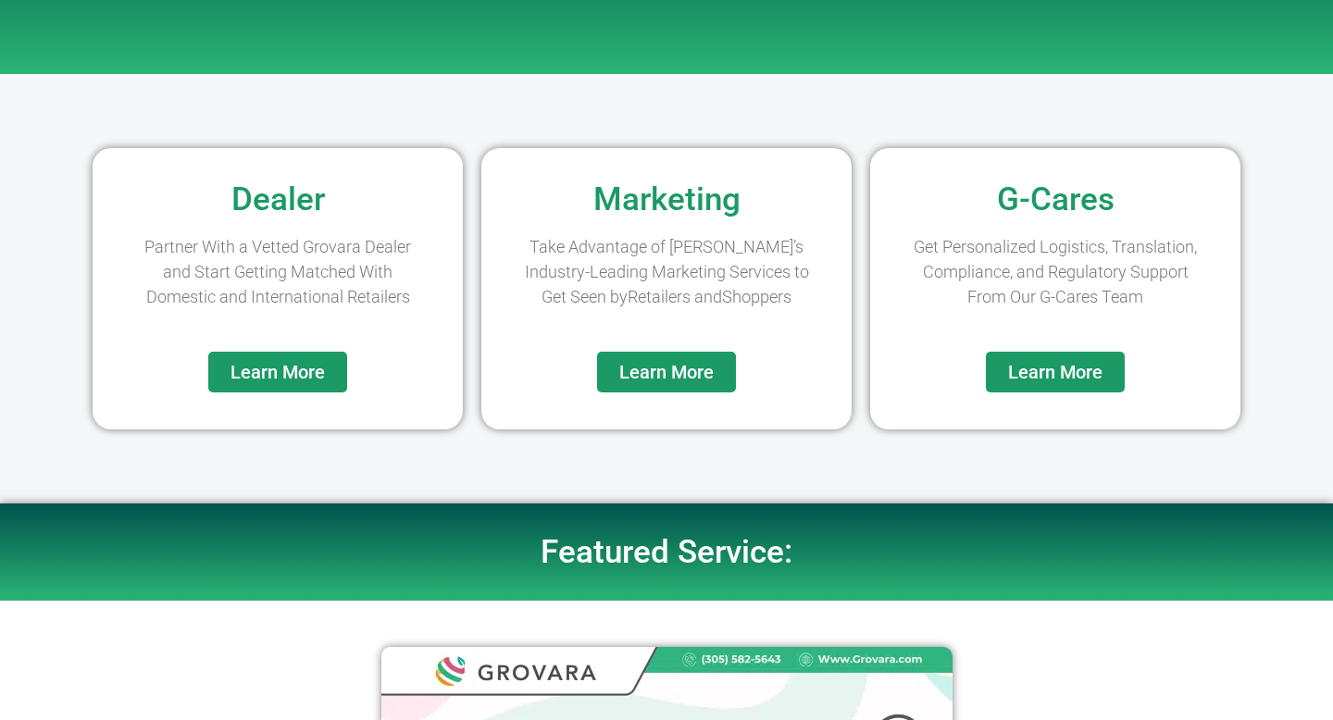
click at [691, 363] on span "Learn More" at bounding box center [666, 372] width 94 height 19
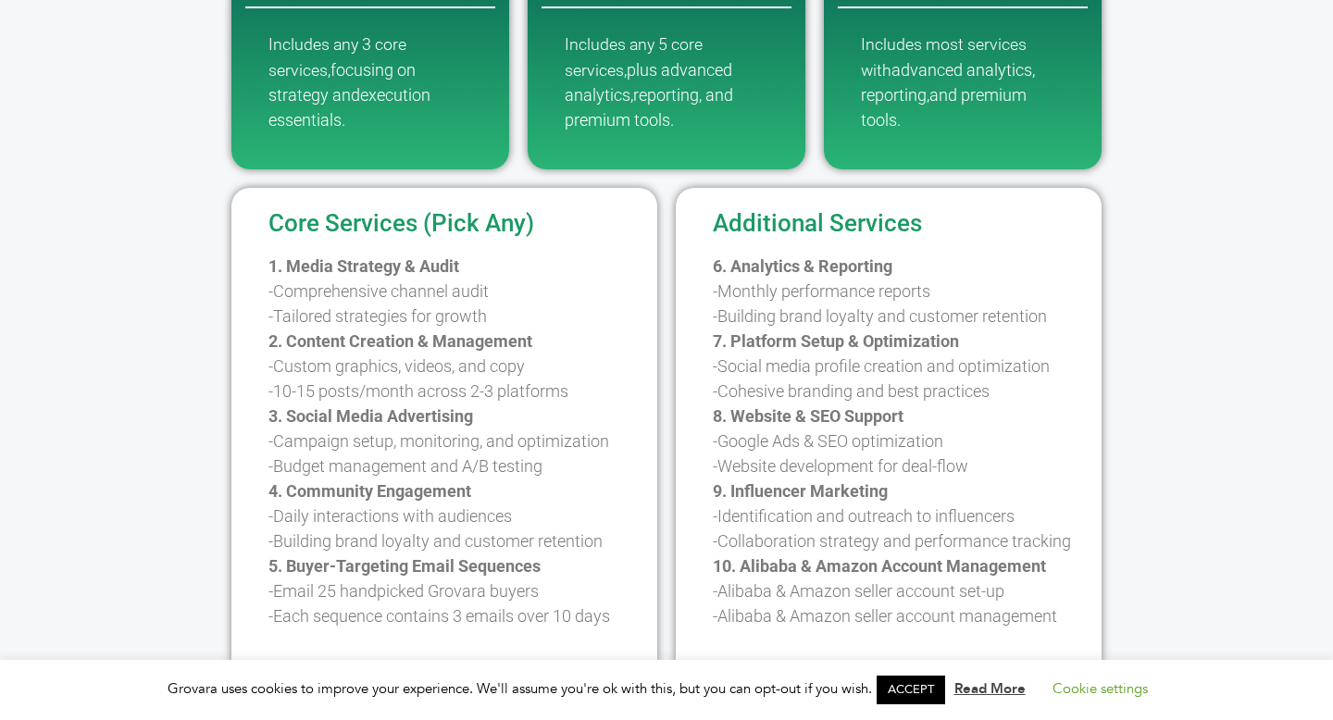
scroll to position [538, 0]
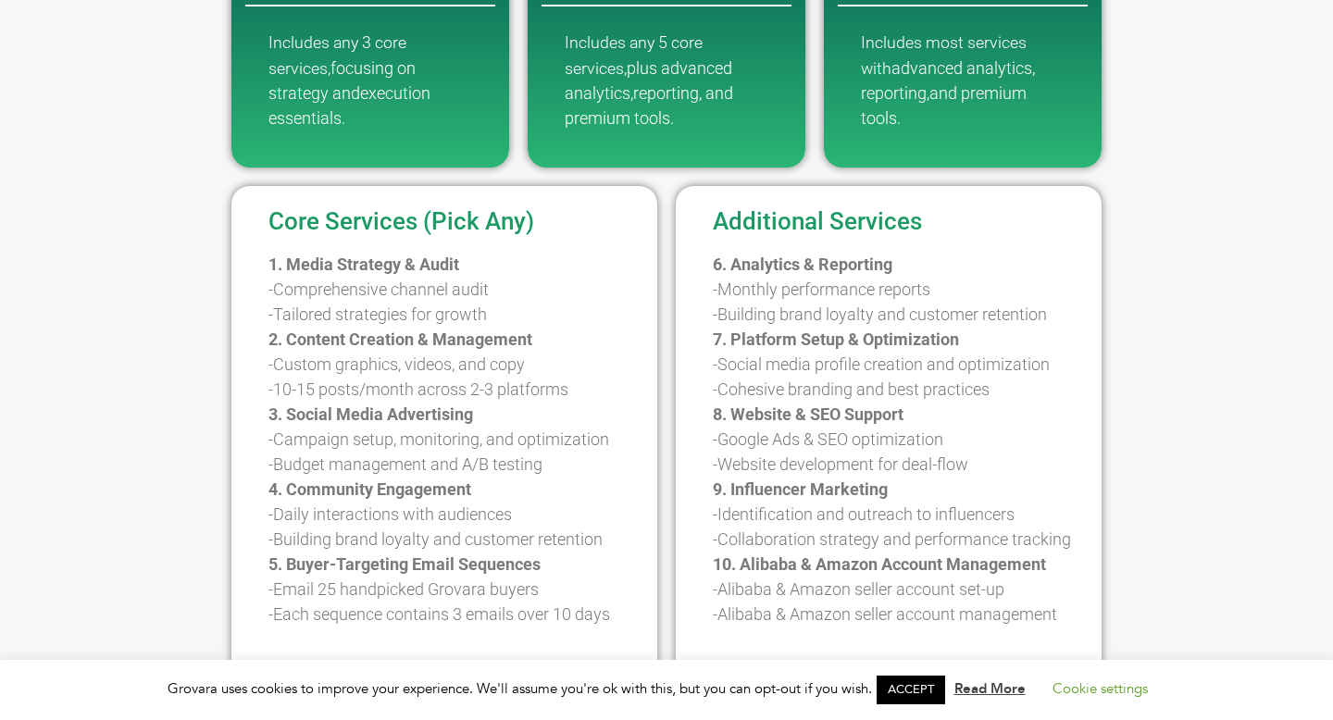
click at [937, 691] on link "ACCEPT" at bounding box center [911, 690] width 68 height 29
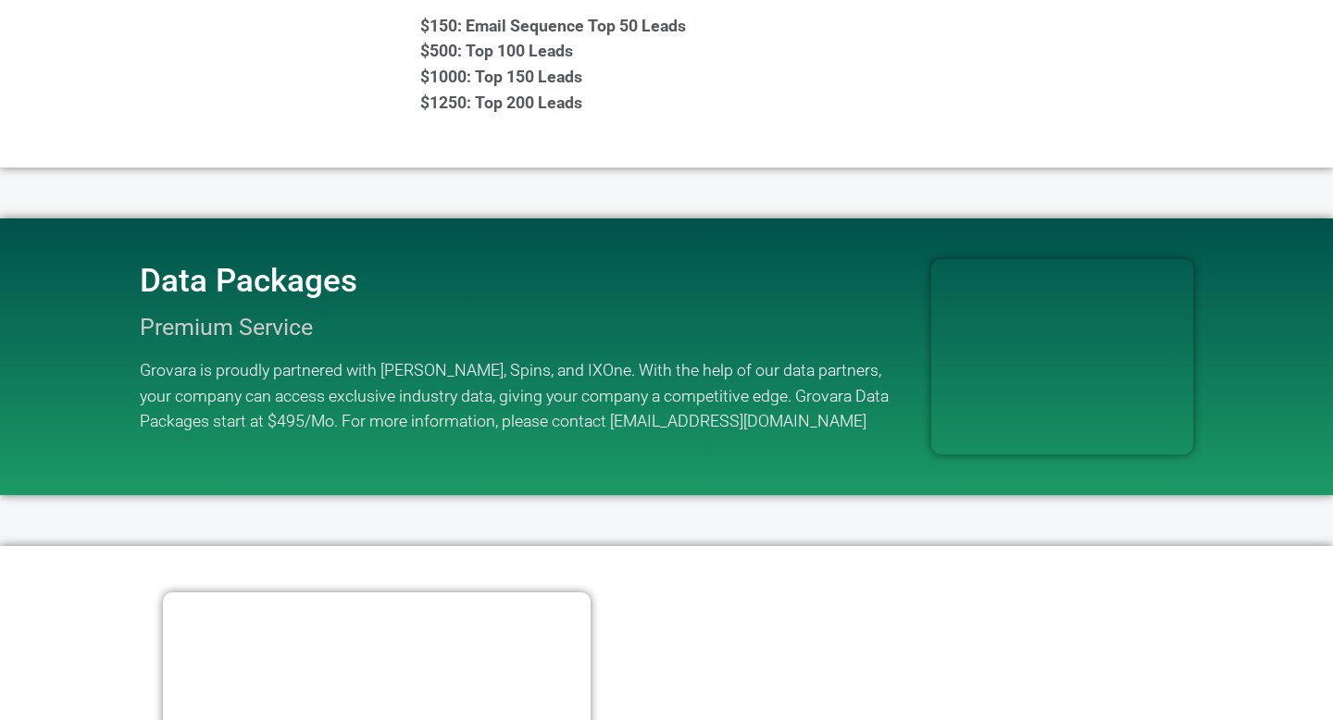
scroll to position [1888, 0]
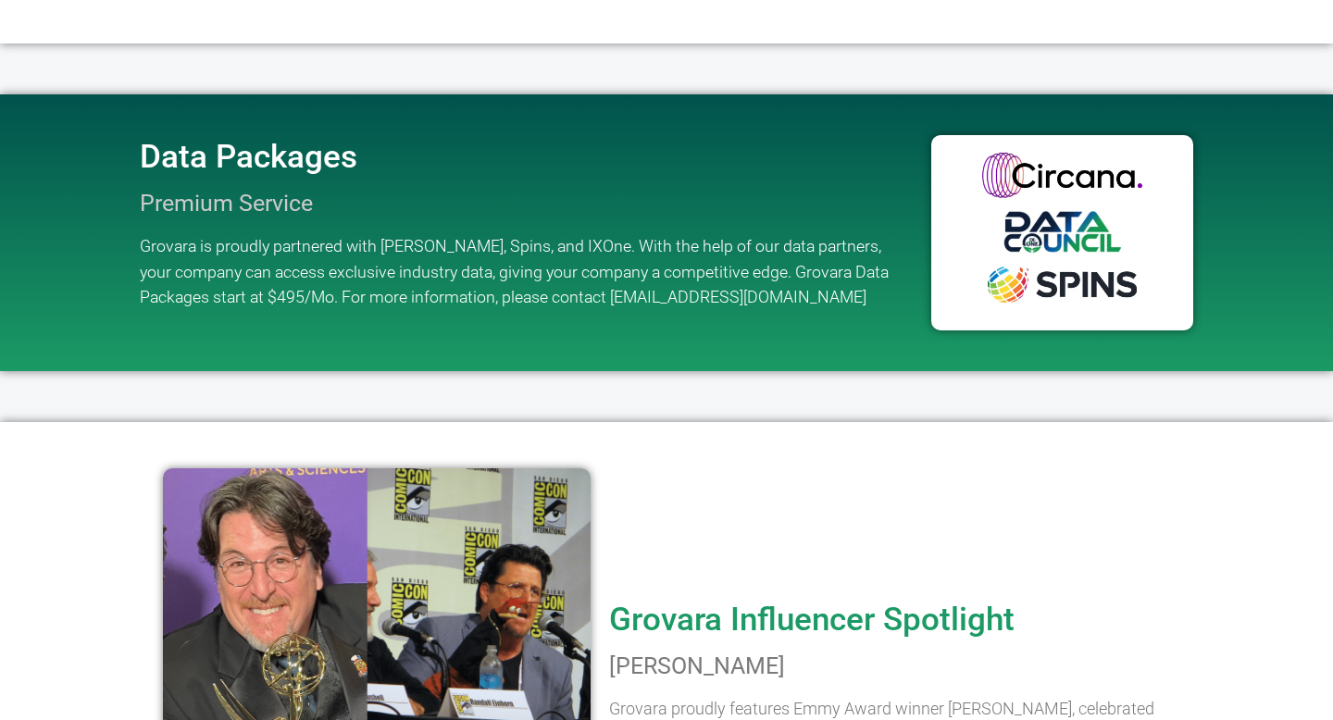
click at [716, 395] on div at bounding box center [666, 396] width 1055 height 32
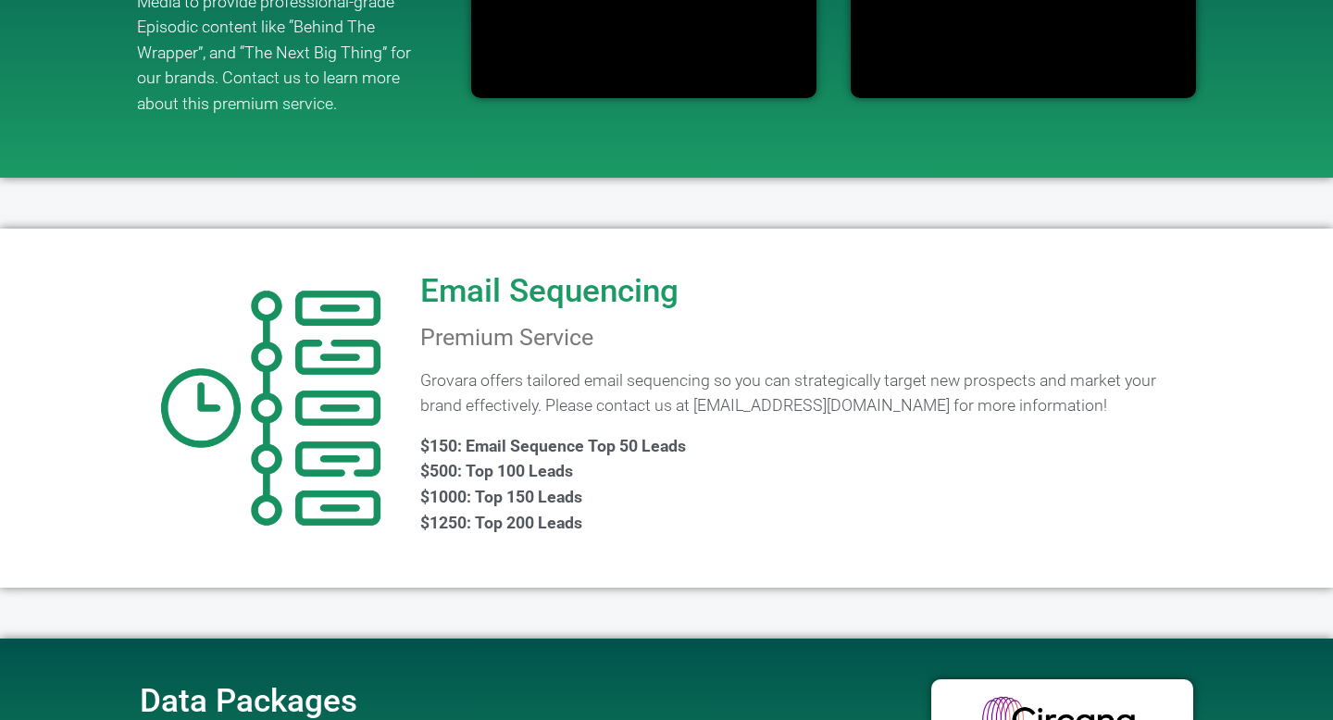
scroll to position [1154, 0]
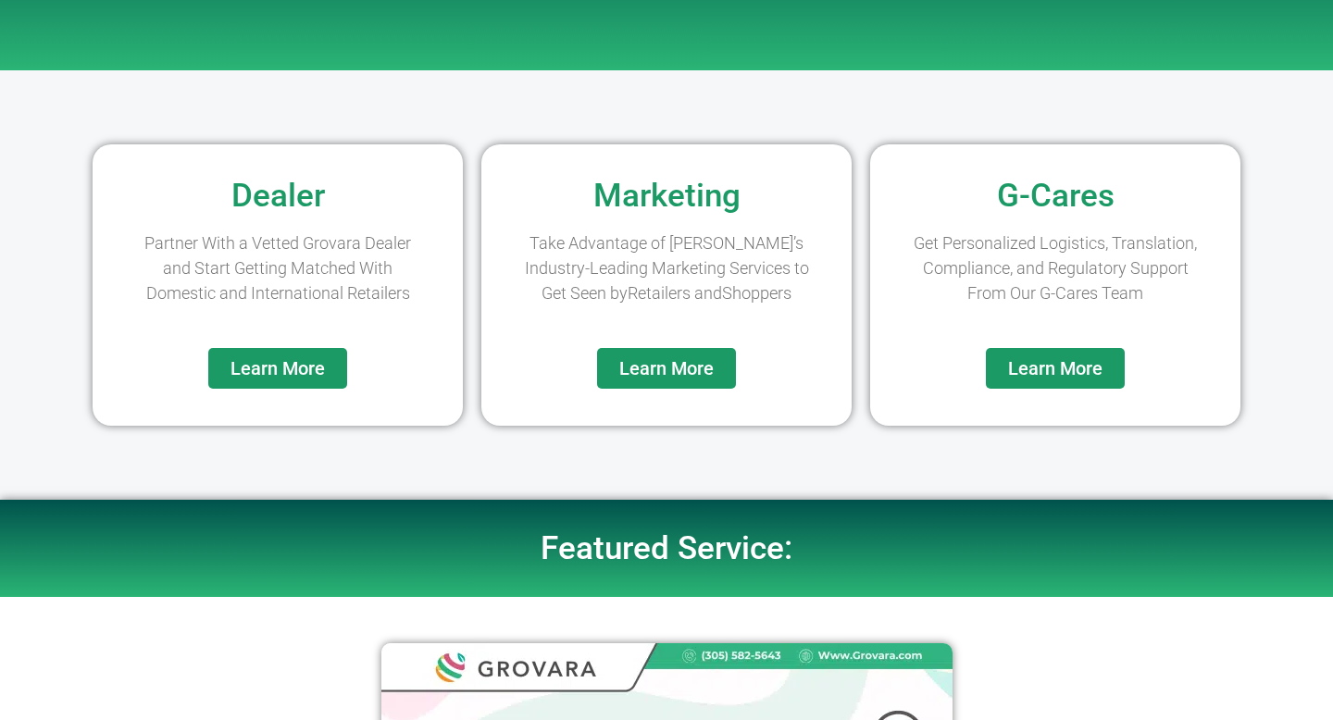
click at [1071, 367] on span "Learn More" at bounding box center [1055, 368] width 94 height 19
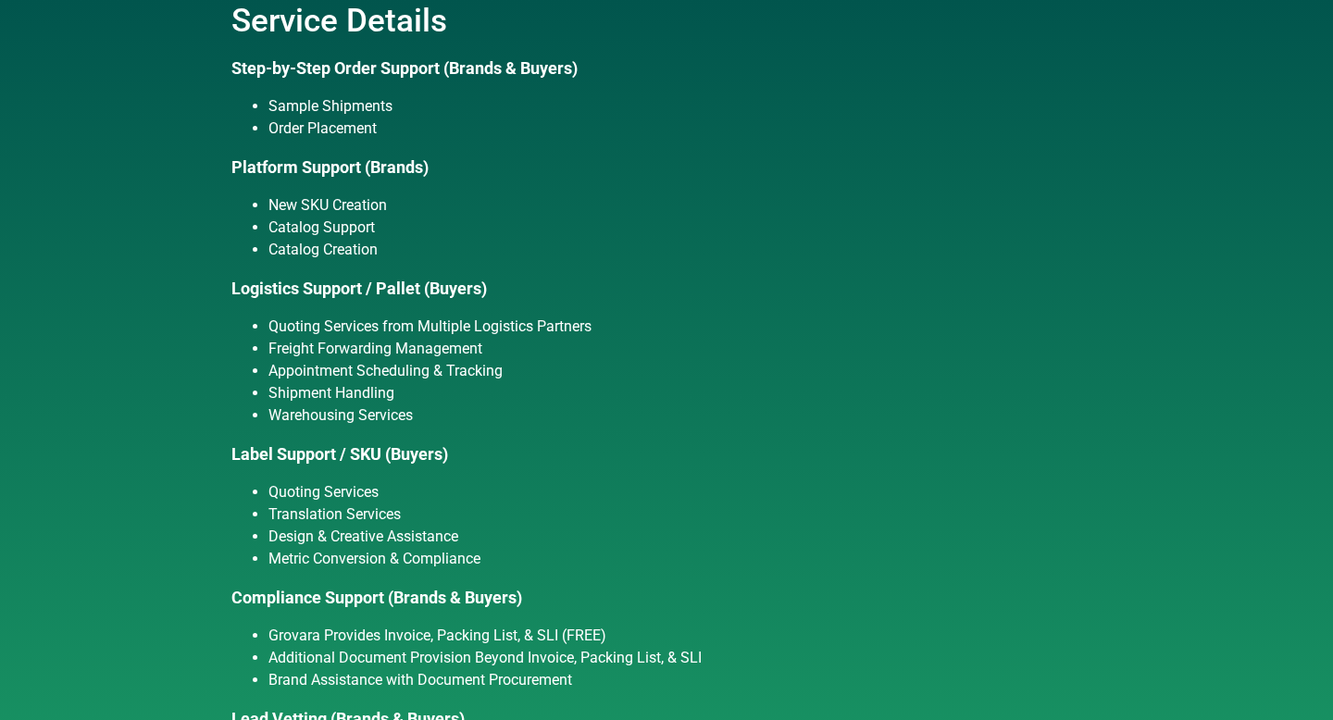
scroll to position [878, 0]
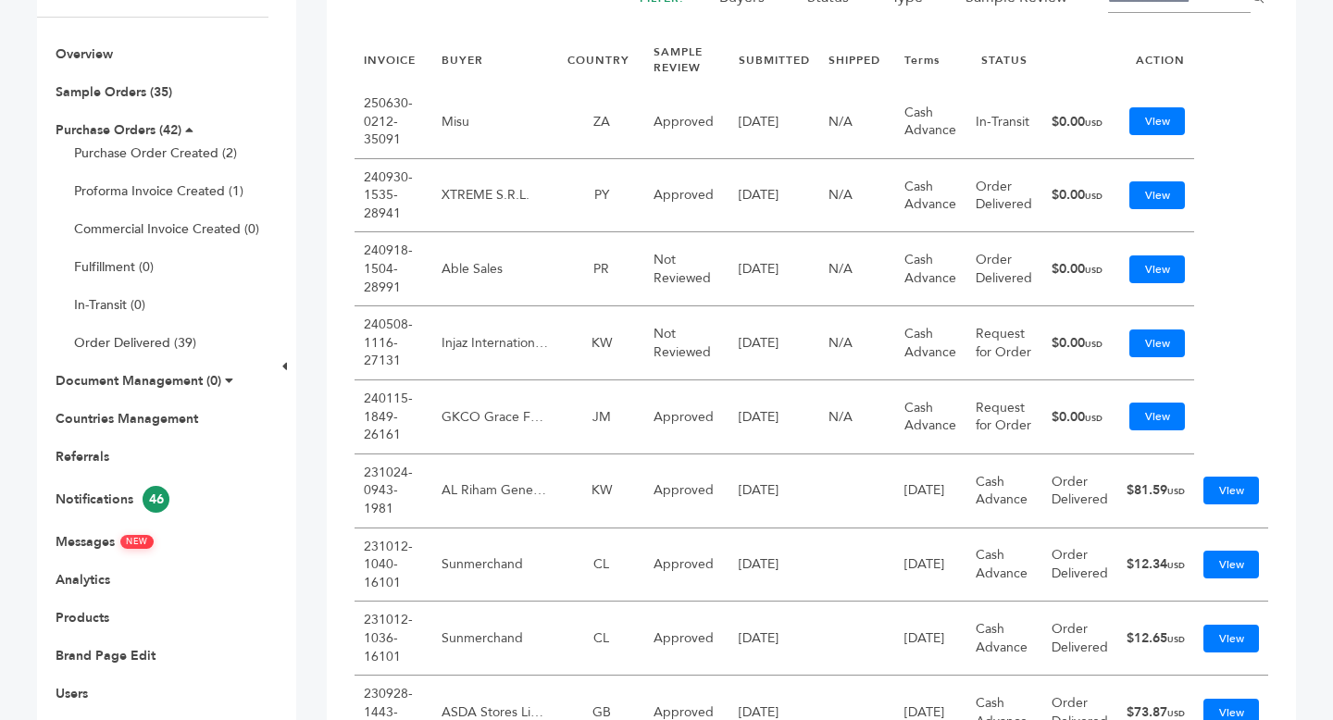
scroll to position [322, 0]
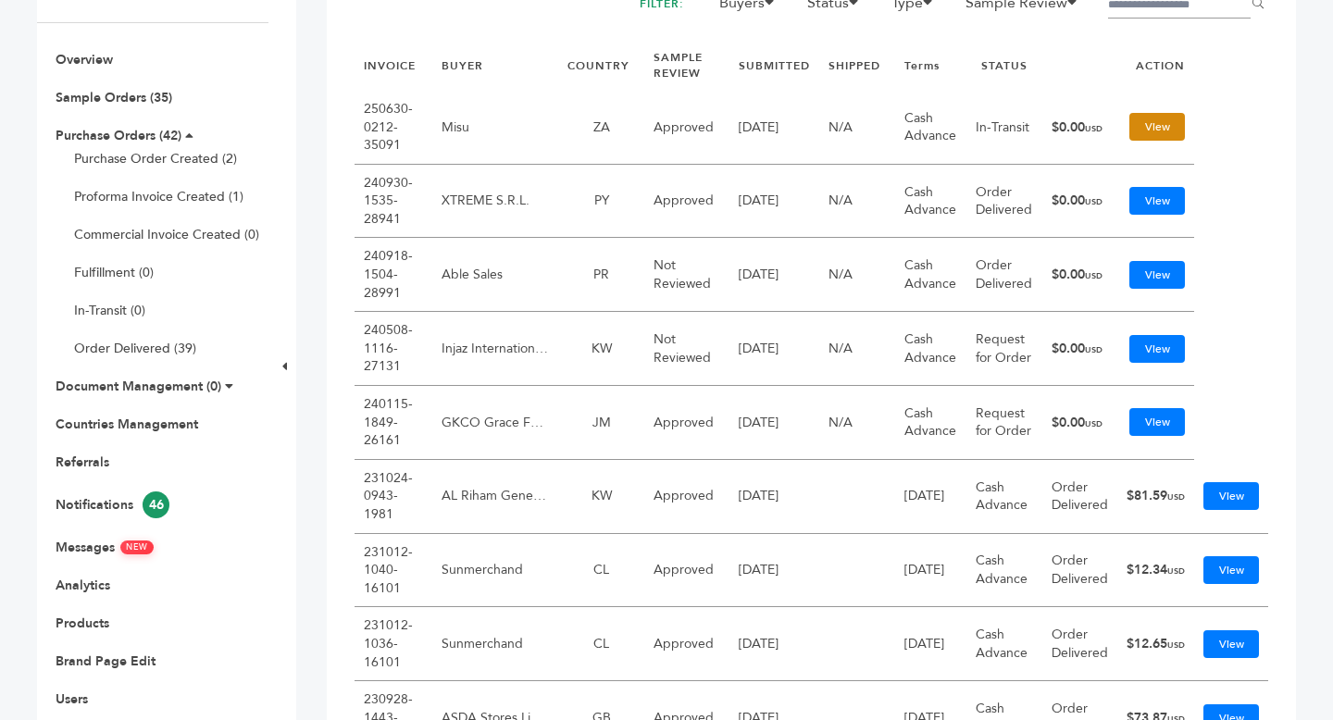
click at [1158, 129] on link "View" at bounding box center [1157, 127] width 56 height 28
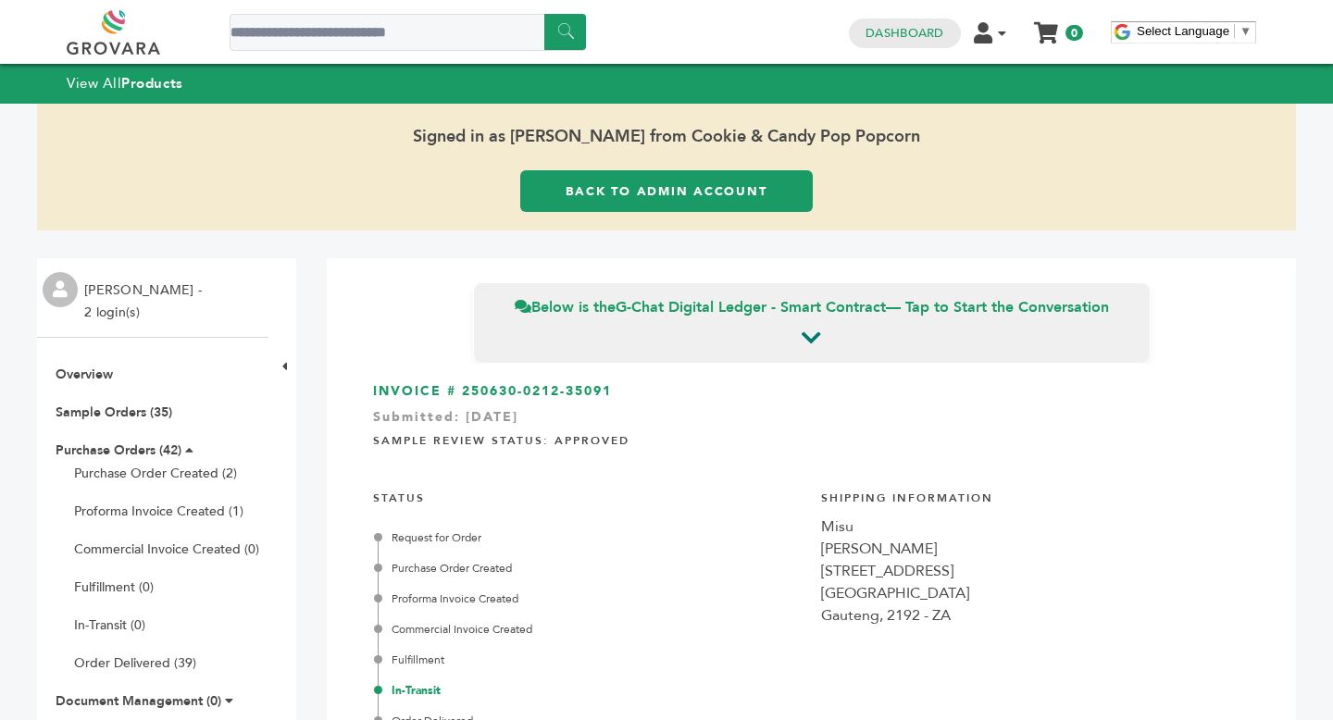
click at [698, 190] on link "Back to Admin Account" at bounding box center [666, 191] width 293 height 42
